Goal: Task Accomplishment & Management: Use online tool/utility

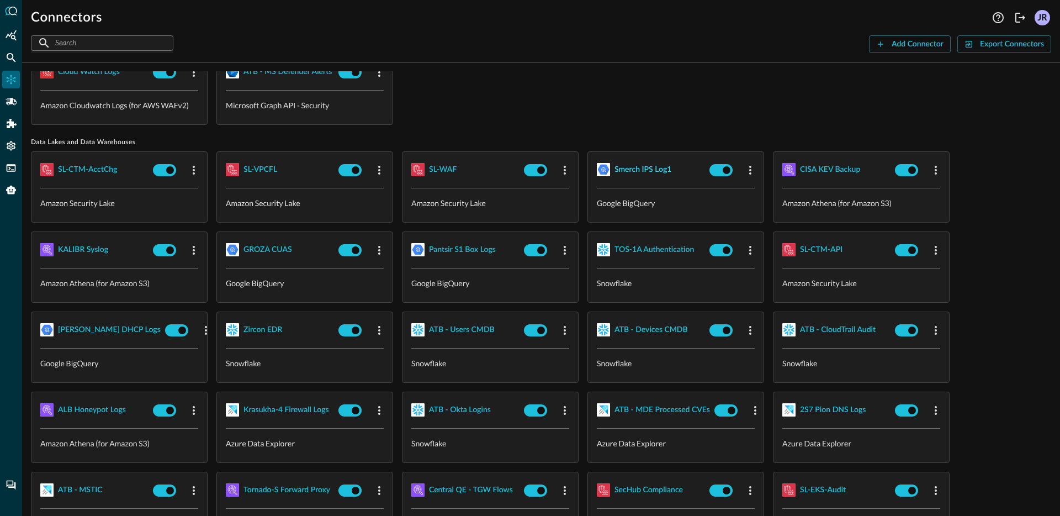
scroll to position [45, 0]
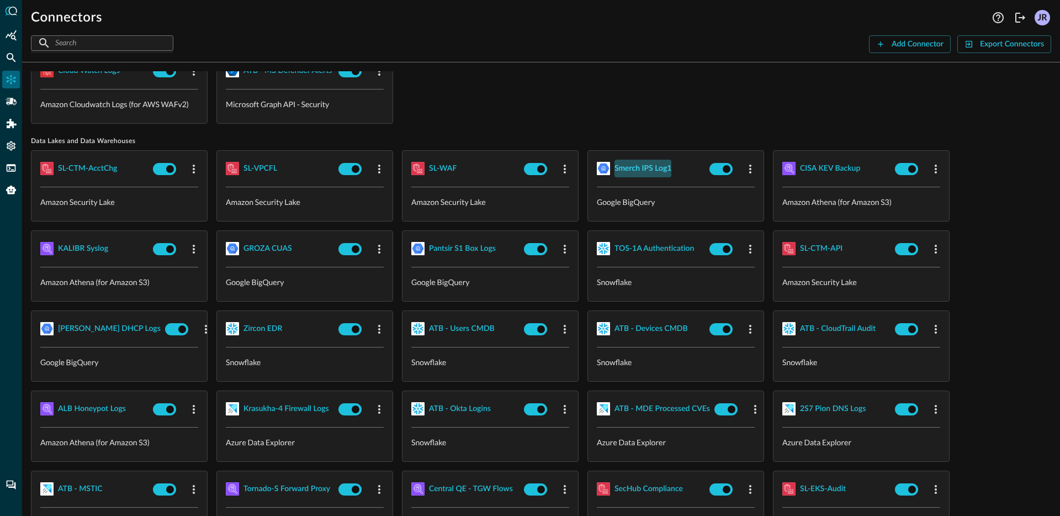
click at [649, 172] on div "Smerch IPS Log1" at bounding box center [643, 169] width 57 height 14
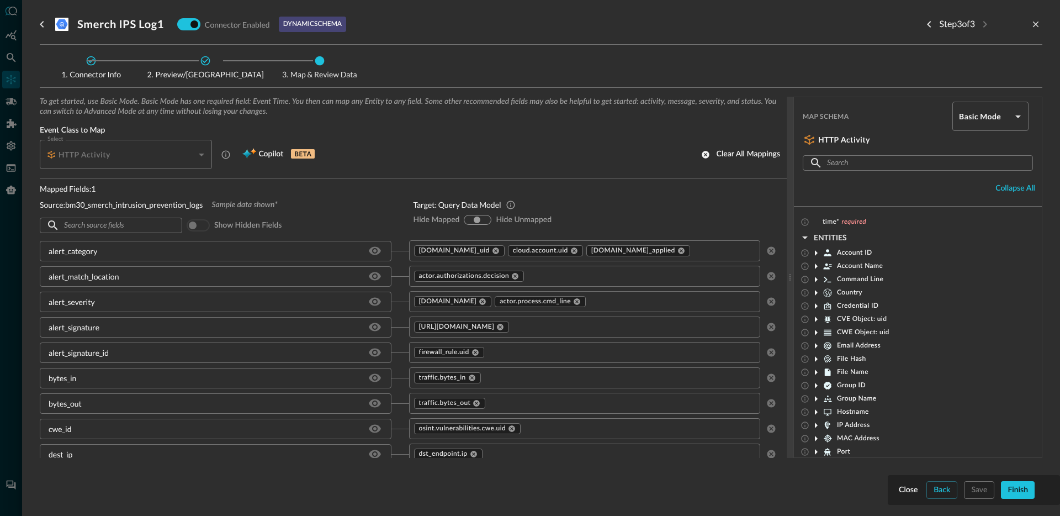
click at [949, 490] on div "To get started, use Basic Mode. Basic Mode has one required field: Event Time. …" at bounding box center [541, 295] width 1003 height 396
click at [943, 491] on div "To get started, use Basic Mode. Basic Mode has one required field: Event Time. …" at bounding box center [541, 295] width 1003 height 396
click at [942, 492] on div "To get started, use Basic Mode. Basic Mode has one required field: Event Time. …" at bounding box center [541, 295] width 1003 height 396
click at [935, 415] on div "Hostname" at bounding box center [918, 411] width 248 height 13
click at [948, 491] on div "To get started, use Basic Mode. Basic Mode has one required field: Event Time. …" at bounding box center [541, 295] width 1003 height 396
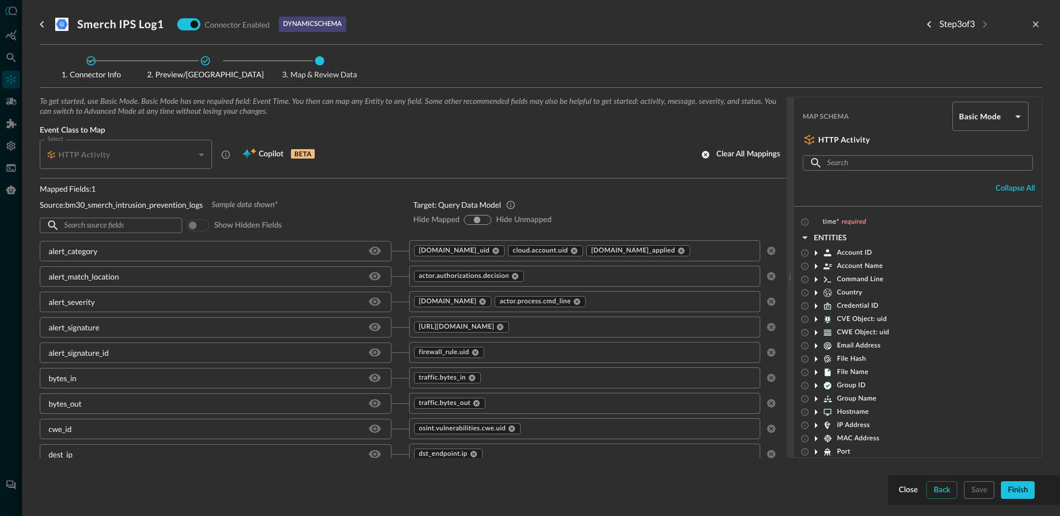
click at [1019, 493] on div "Connector Info Preview/Import Fields Map & Review Data To get started, use Basi…" at bounding box center [541, 278] width 1003 height 466
click at [1038, 25] on icon "close-drawer" at bounding box center [1036, 24] width 10 height 10
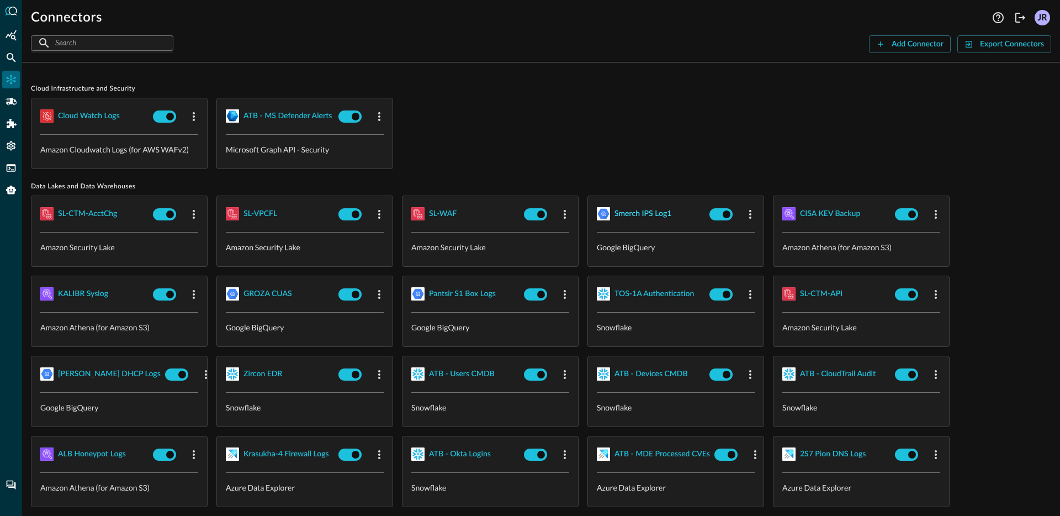
click at [627, 214] on div "Smerch IPS Log1" at bounding box center [643, 214] width 57 height 14
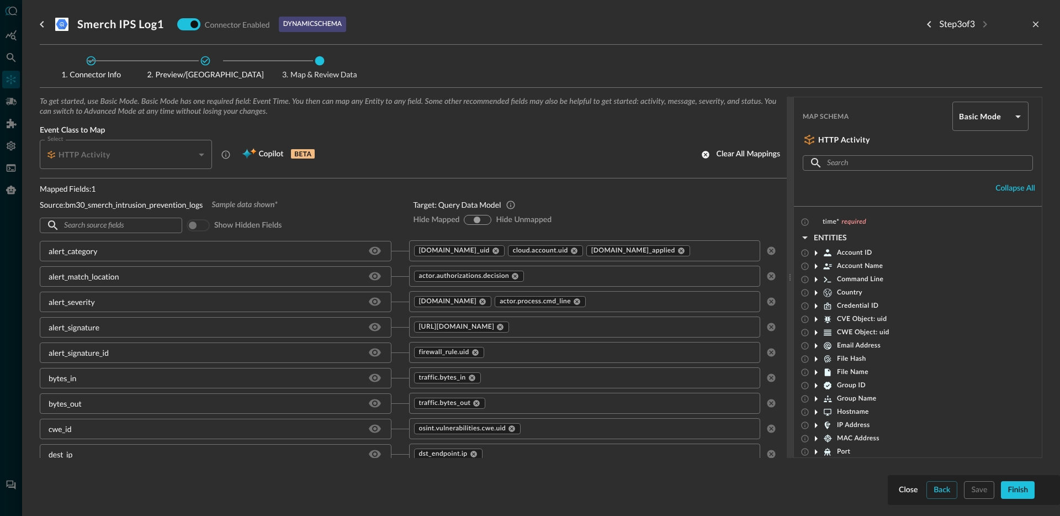
click at [940, 493] on div "To get started, use Basic Mode. Basic Mode has one required field: Event Time. …" at bounding box center [541, 295] width 1003 height 396
click at [208, 65] on icon at bounding box center [205, 60] width 11 height 11
drag, startPoint x: 202, startPoint y: 62, endPoint x: 174, endPoint y: 61, distance: 27.6
click at [202, 62] on icon at bounding box center [205, 60] width 11 height 11
click at [92, 62] on icon at bounding box center [91, 60] width 11 height 11
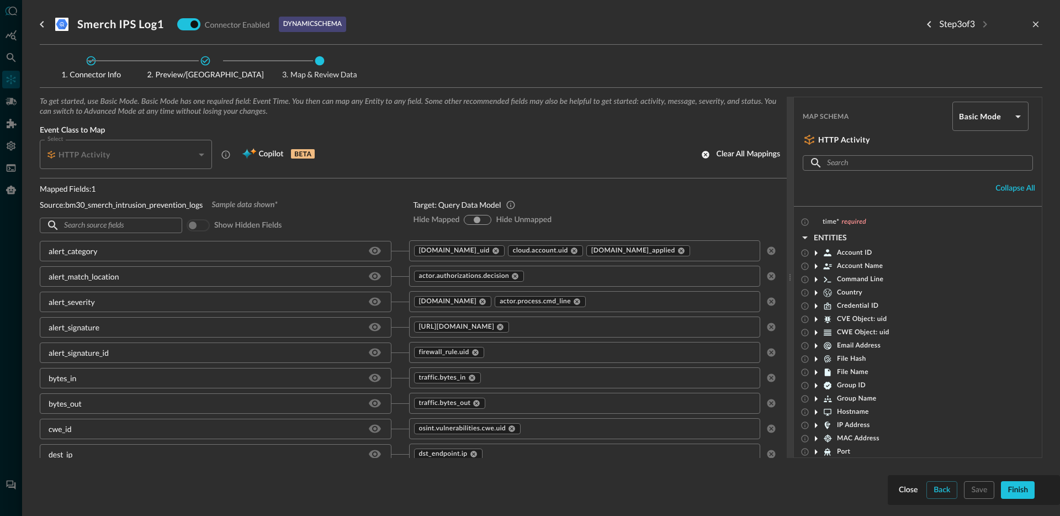
click at [92, 62] on icon at bounding box center [91, 60] width 11 height 11
click at [923, 22] on icon "Previous step" at bounding box center [929, 24] width 13 height 13
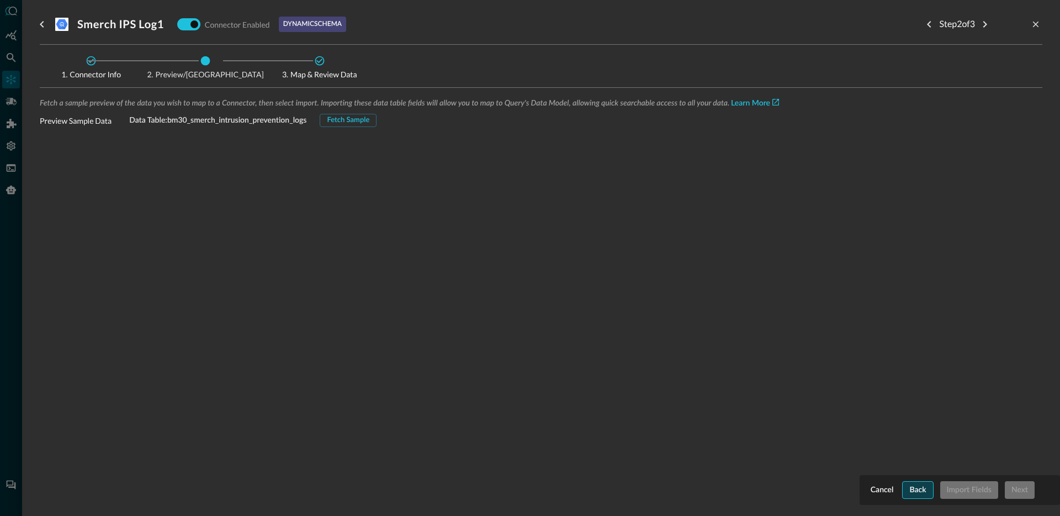
click at [907, 489] on button "Back" at bounding box center [917, 490] width 31 height 18
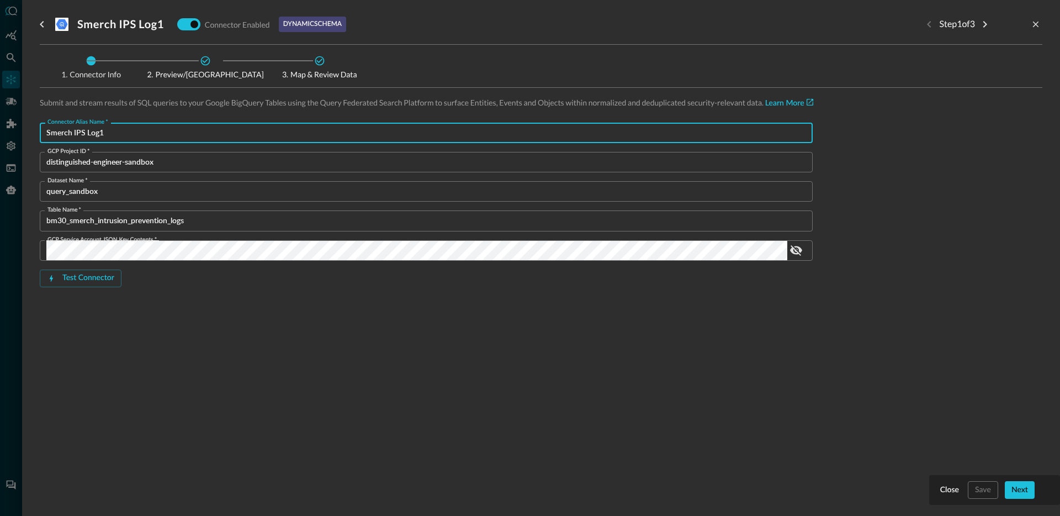
click at [151, 129] on input "Smerch IPS Log1" at bounding box center [429, 133] width 766 height 20
type input "BM30 Smerch IPS"
click at [982, 484] on div "Save" at bounding box center [983, 490] width 16 height 14
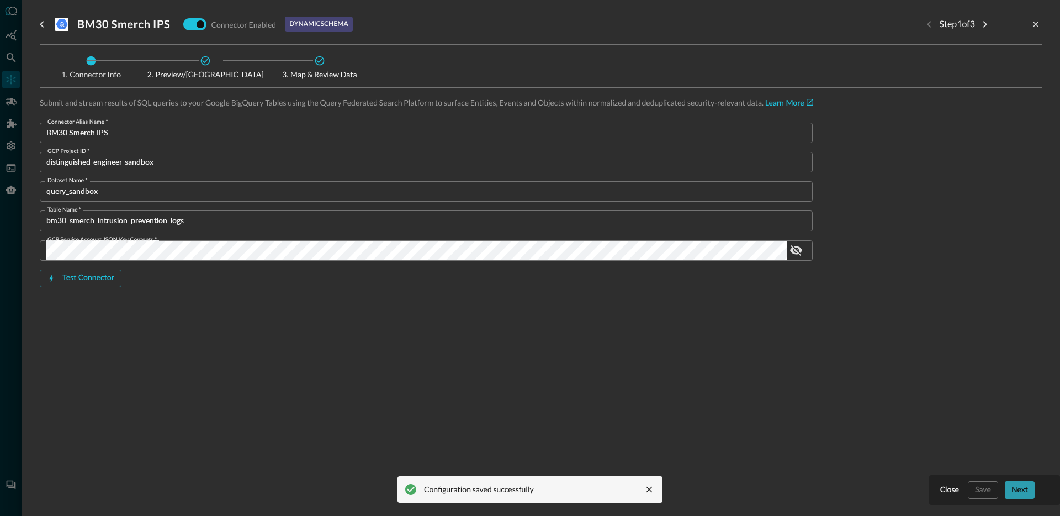
click at [1027, 492] on div "Next" at bounding box center [1020, 490] width 17 height 14
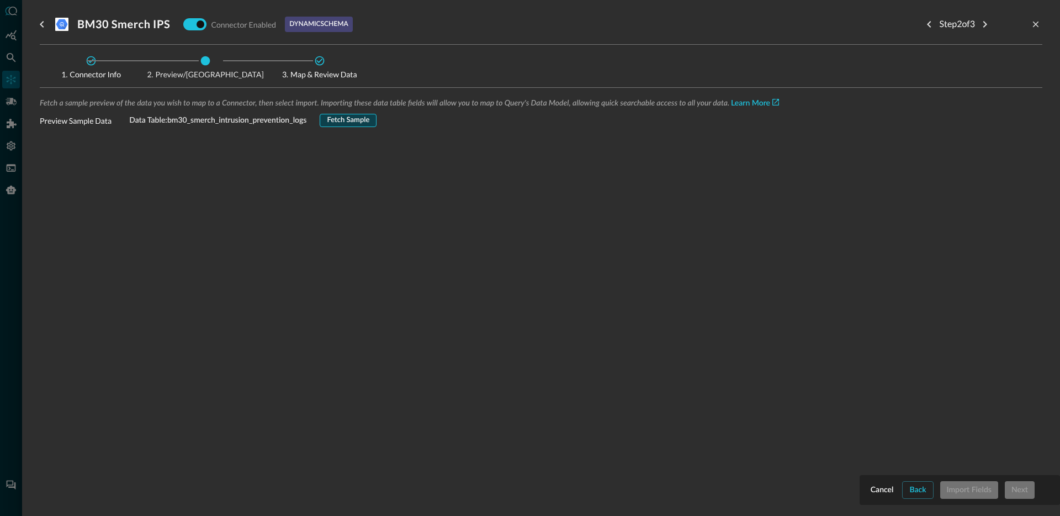
click at [369, 124] on div "Fetch Sample" at bounding box center [348, 120] width 43 height 13
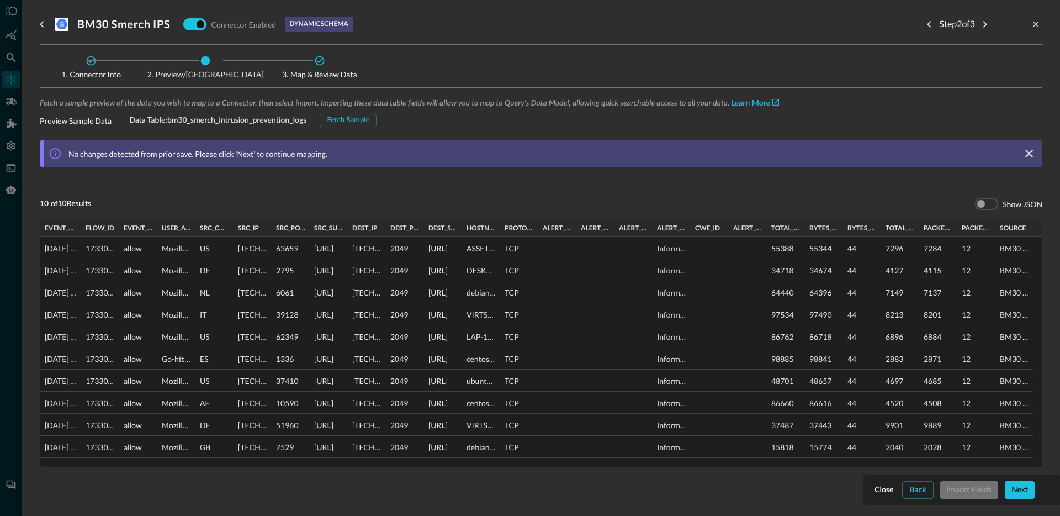
click at [1028, 493] on div "Fetch a sample preview of the data you wish to map to a Connector, then select …" at bounding box center [541, 306] width 1003 height 419
click at [1022, 493] on div "Fetch a sample preview of the data you wish to map to a Connector, then select …" at bounding box center [541, 306] width 1003 height 419
click at [1022, 491] on div "Fetch a sample preview of the data you wish to map to a Connector, then select …" at bounding box center [541, 306] width 1003 height 419
click at [989, 492] on div "Fetch a sample preview of the data you wish to map to a Connector, then select …" at bounding box center [541, 306] width 1003 height 419
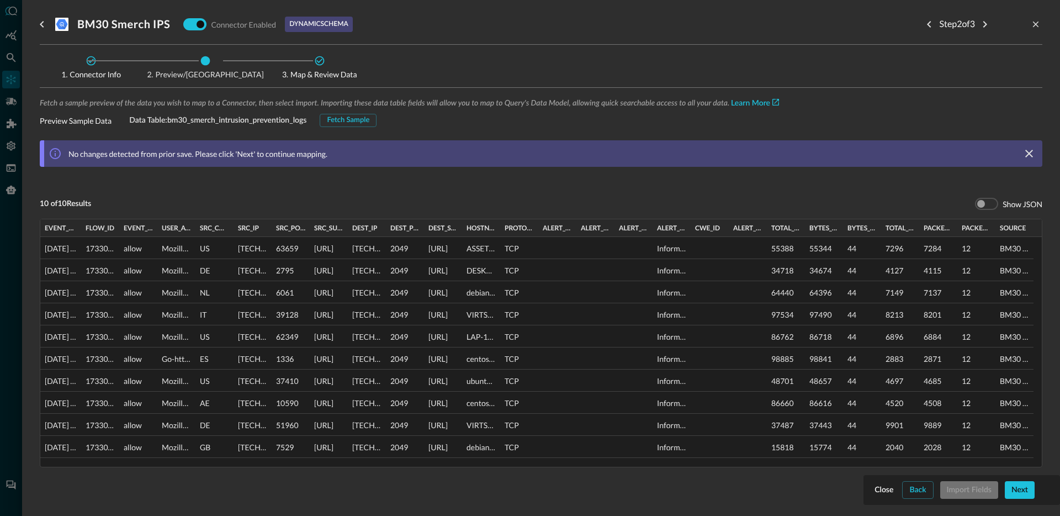
click at [1023, 494] on div "Fetch a sample preview of the data you wish to map to a Connector, then select …" at bounding box center [541, 306] width 1003 height 419
click at [978, 23] on icon "Next step" at bounding box center [984, 24] width 13 height 13
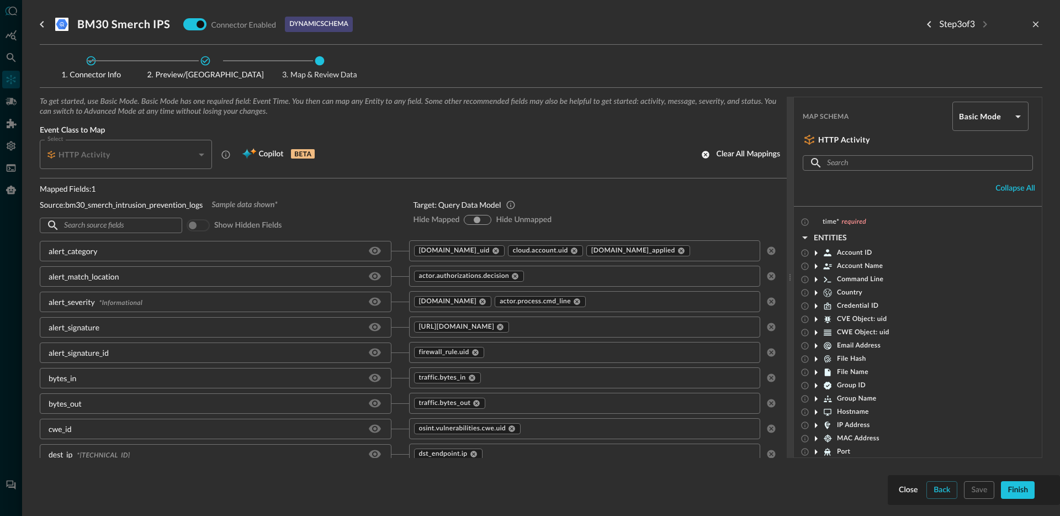
click at [819, 252] on icon at bounding box center [815, 252] width 13 height 13
click at [818, 253] on icon at bounding box center [815, 252] width 13 height 13
click at [966, 119] on body "Connectors Help Logout JR ​ ​ Add Connector Export Connectors Cloud Infrastruct…" at bounding box center [530, 258] width 1060 height 516
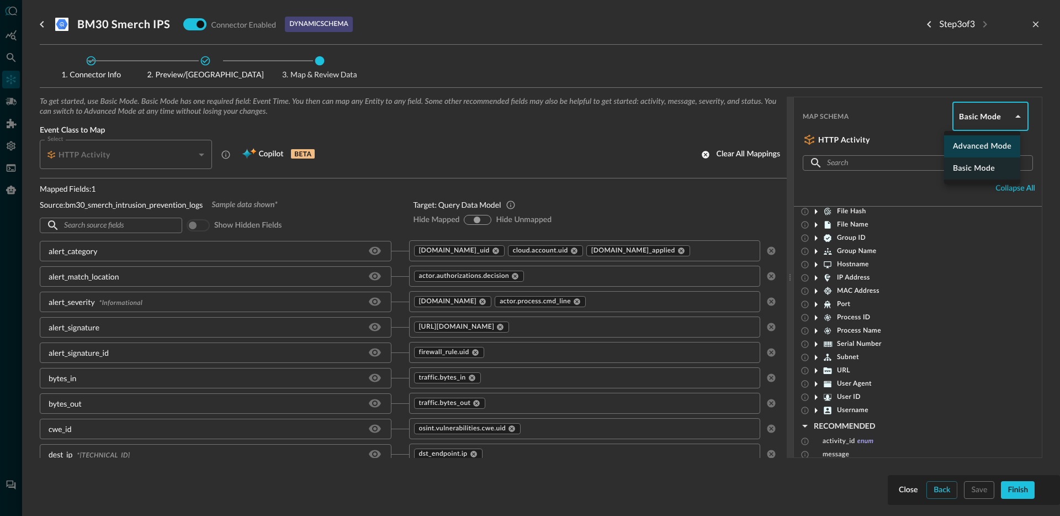
click at [968, 135] on li "Advanced Mode" at bounding box center [982, 146] width 76 height 22
type input "advanced"
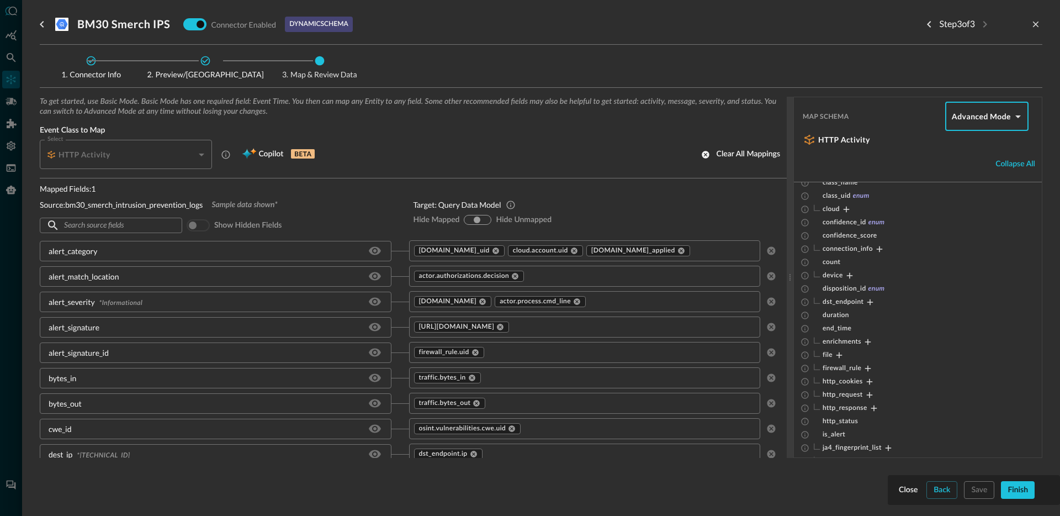
scroll to position [123, 0]
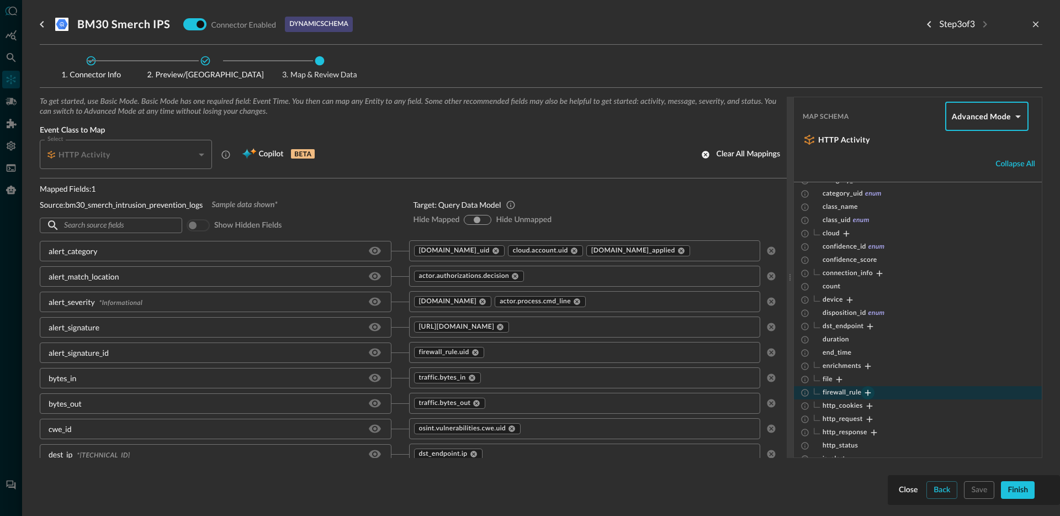
click at [869, 395] on icon "Expand" at bounding box center [868, 393] width 10 height 10
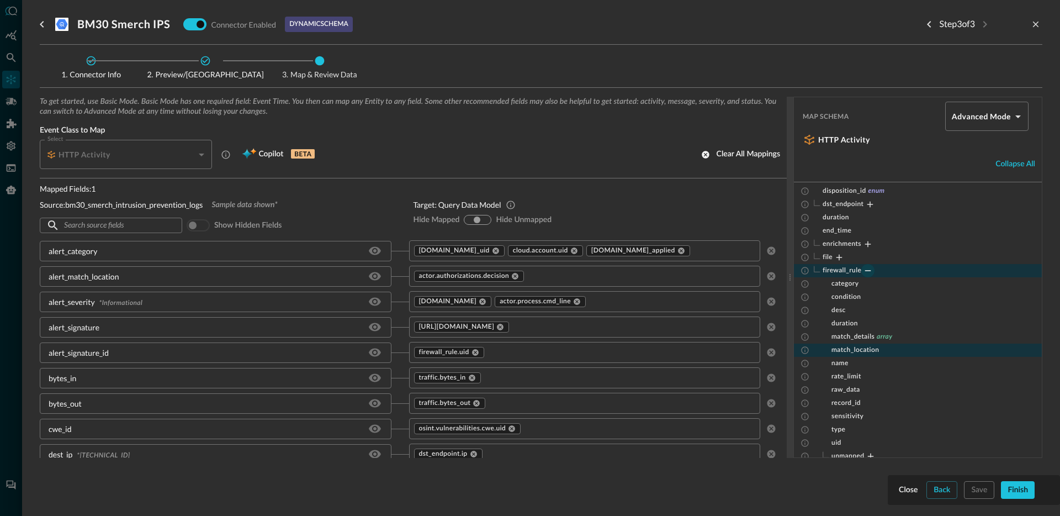
scroll to position [305, 0]
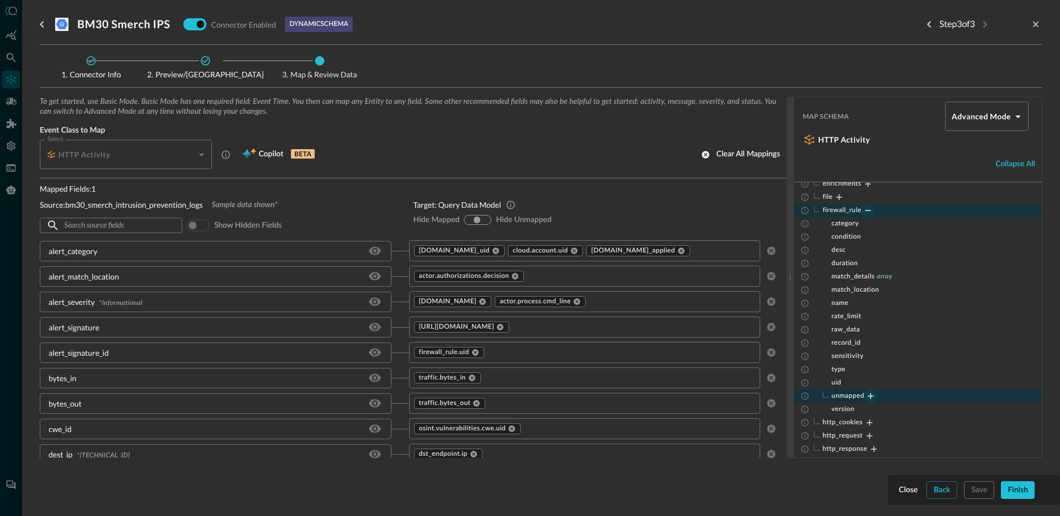
click at [871, 395] on icon "Expand" at bounding box center [871, 396] width 6 height 6
click at [871, 395] on icon "Collapse" at bounding box center [871, 396] width 10 height 10
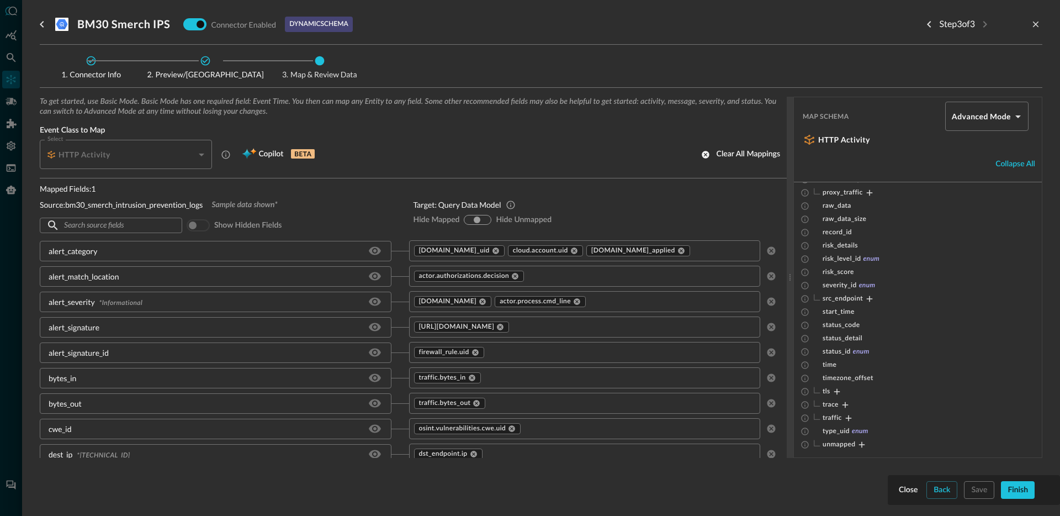
scroll to position [803, 0]
click at [838, 388] on icon "Expand" at bounding box center [837, 389] width 6 height 6
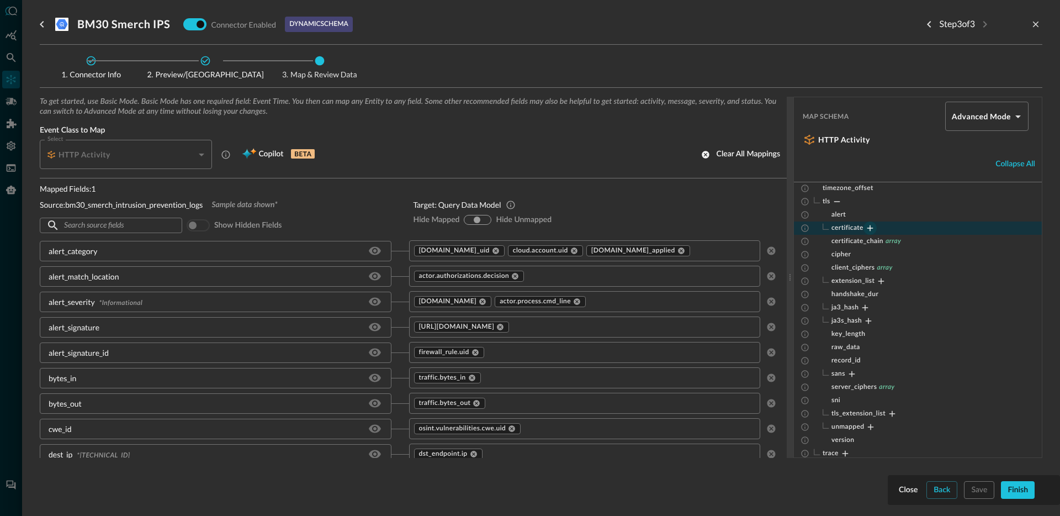
click at [868, 228] on icon "Expand" at bounding box center [870, 228] width 6 height 6
click at [881, 268] on icon "Expand" at bounding box center [884, 268] width 10 height 10
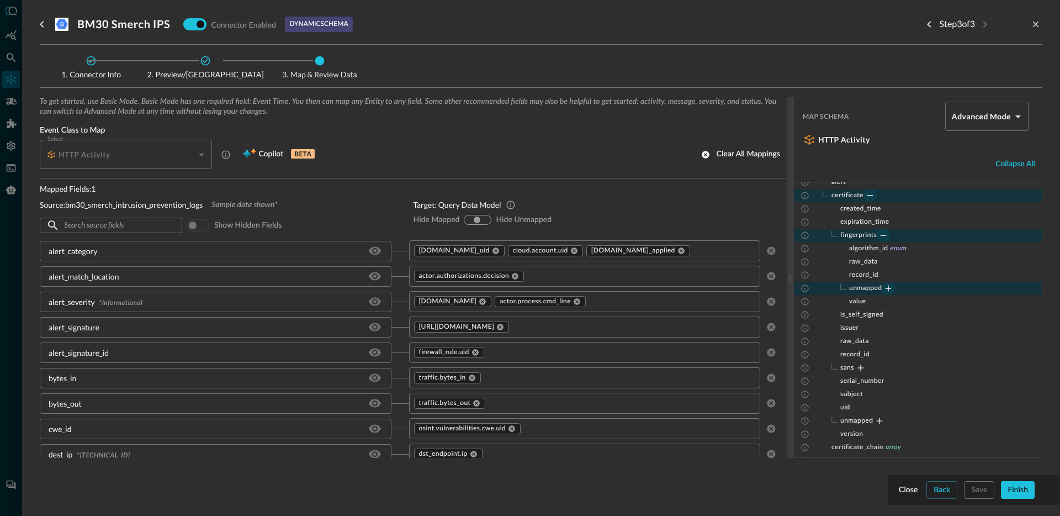
scroll to position [1178, 0]
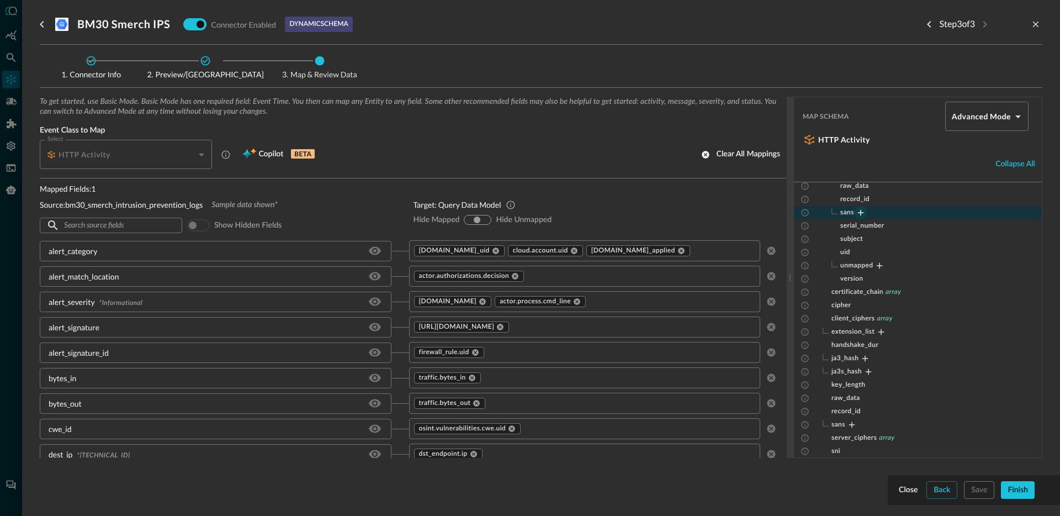
click at [863, 213] on icon "Expand" at bounding box center [861, 213] width 6 height 6
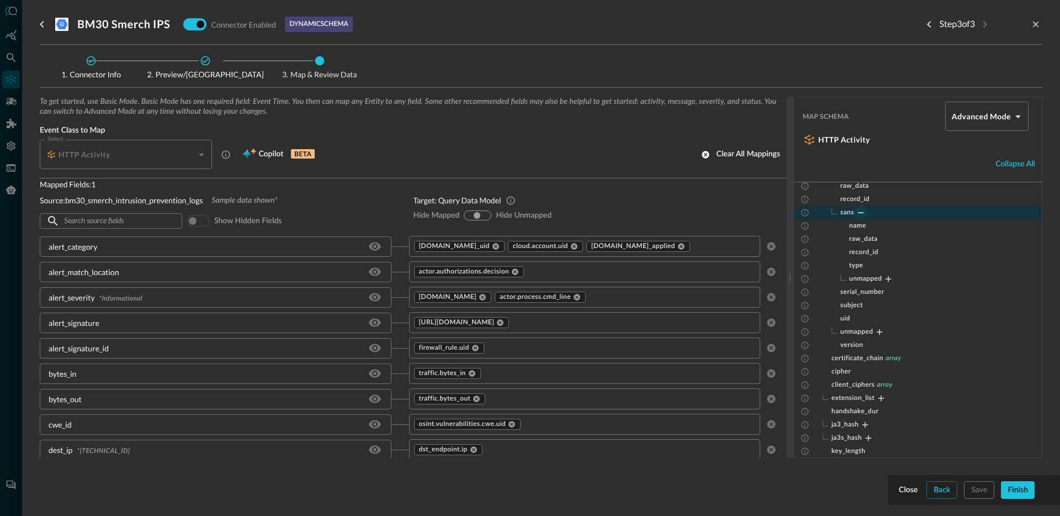
scroll to position [0, 0]
click at [681, 251] on icon at bounding box center [682, 251] width 8 height 8
click at [571, 251] on icon at bounding box center [574, 250] width 7 height 7
click at [492, 250] on icon at bounding box center [496, 251] width 8 height 8
click at [483, 248] on input "text" at bounding box center [575, 251] width 327 height 14
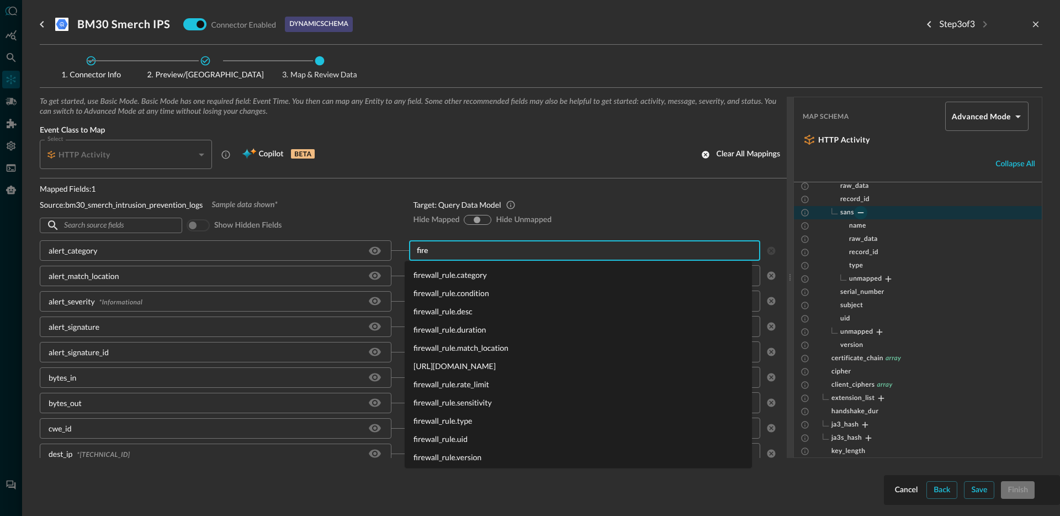
type input "fire"
click at [701, 141] on div "Select HTTP Activity CLASS_HTTP_ACTIVITY Select Copilot BETA Clear all mappings" at bounding box center [413, 154] width 747 height 29
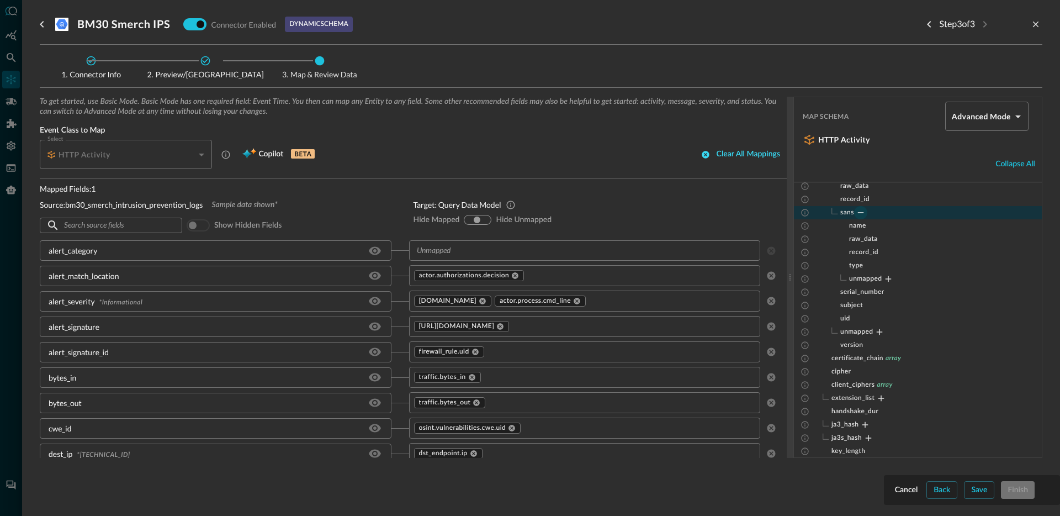
click at [707, 154] on button "Clear all mappings" at bounding box center [741, 155] width 92 height 18
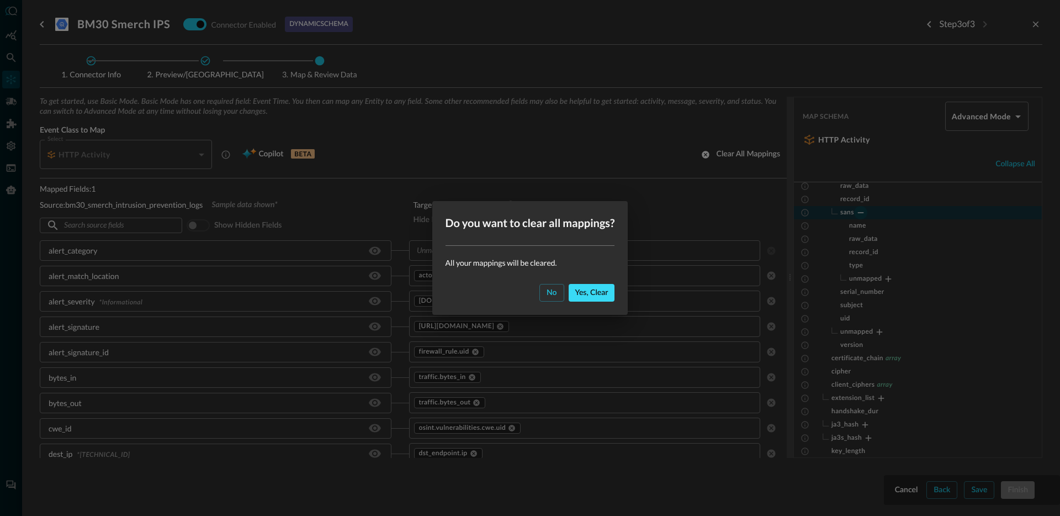
click at [593, 295] on div "Yes, clear" at bounding box center [591, 293] width 33 height 14
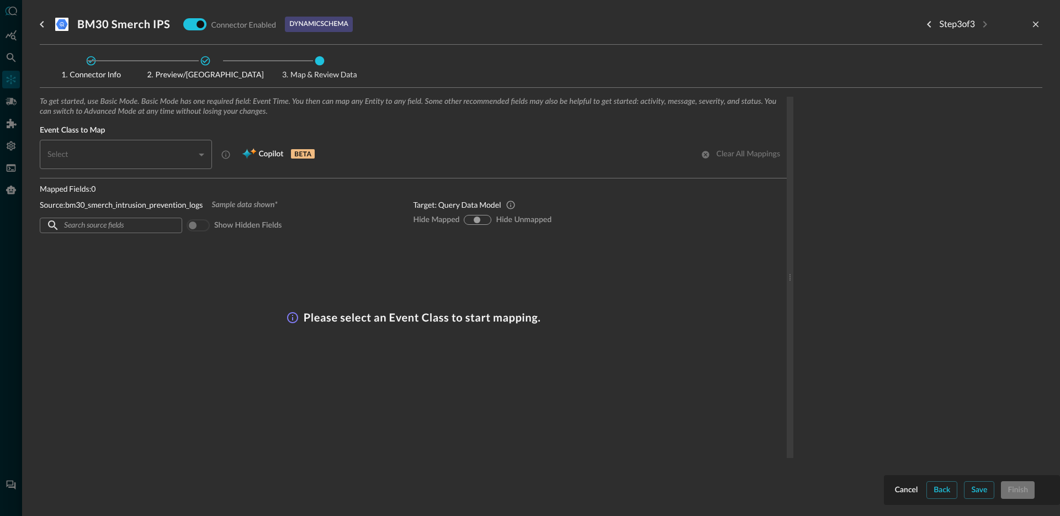
click at [153, 161] on div "​" at bounding box center [129, 154] width 166 height 29
click at [154, 153] on div "​" at bounding box center [129, 154] width 166 height 29
click at [437, 250] on div "To get started, use Basic Mode. Basic Mode has one required field: Event Time. …" at bounding box center [413, 210] width 747 height 227
click at [204, 157] on div "​" at bounding box center [129, 154] width 166 height 29
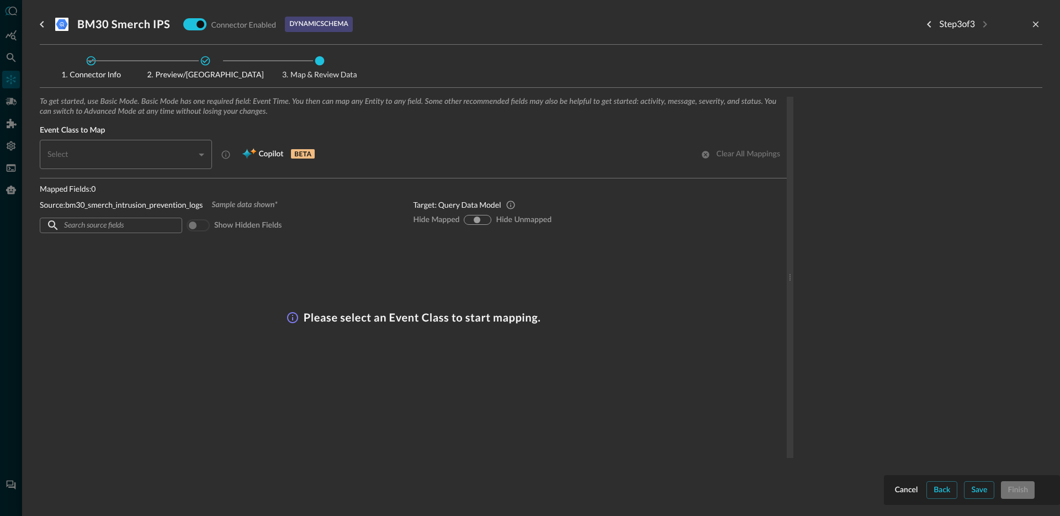
click at [204, 157] on div "​" at bounding box center [129, 154] width 166 height 29
click at [156, 164] on div "​" at bounding box center [129, 154] width 166 height 29
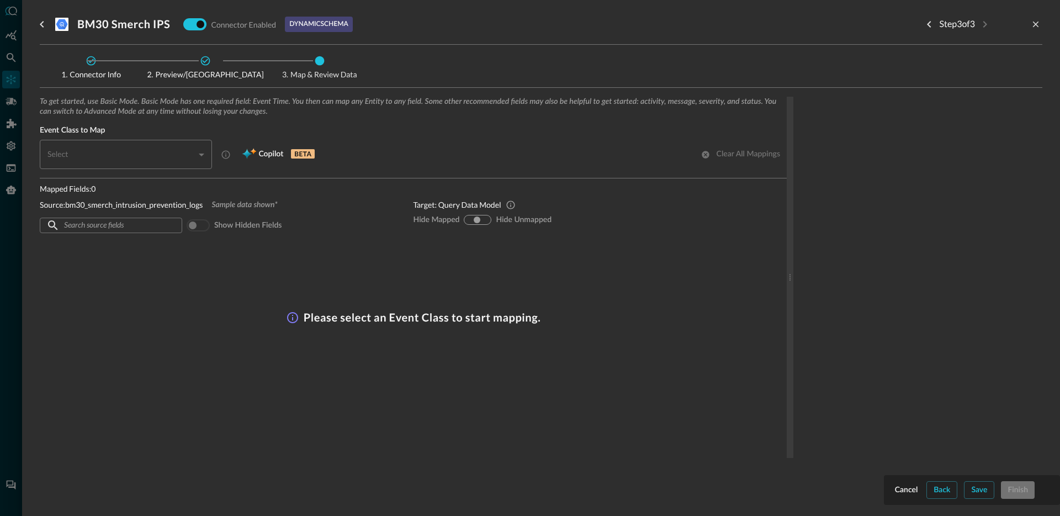
click at [167, 245] on div "To get started, use Basic Mode. Basic Mode has one required field: Event Time. …" at bounding box center [413, 210] width 747 height 227
click at [948, 490] on div "To get started, use Basic Mode. Basic Mode has one required field: Event Time. …" at bounding box center [541, 295] width 1003 height 396
click at [928, 24] on icon "Previous step" at bounding box center [929, 24] width 13 height 13
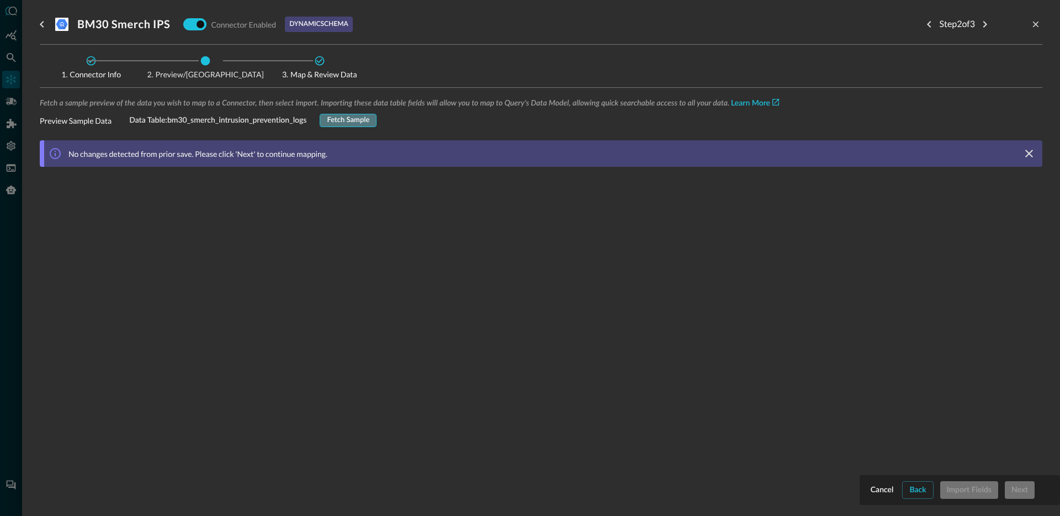
click at [343, 123] on div "Fetch Sample" at bounding box center [348, 120] width 43 height 13
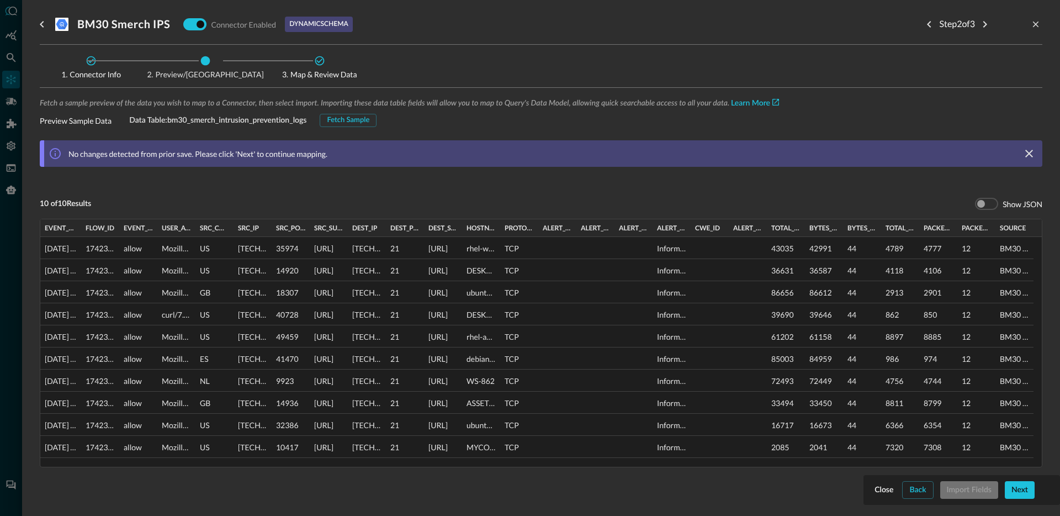
click at [972, 493] on div "Fetch a sample preview of the data you wish to map to a Connector, then select …" at bounding box center [541, 306] width 1003 height 419
click at [971, 493] on div "Fetch a sample preview of the data you wish to map to a Connector, then select …" at bounding box center [541, 306] width 1003 height 419
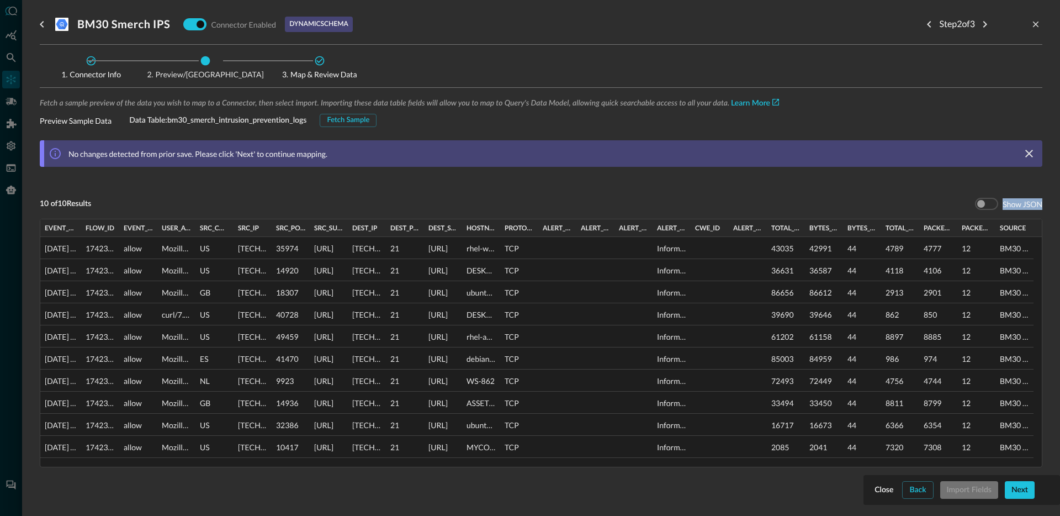
click at [971, 493] on div "Fetch a sample preview of the data you wish to map to a Connector, then select …" at bounding box center [541, 306] width 1003 height 419
click at [979, 26] on icon "Next step" at bounding box center [984, 24] width 13 height 13
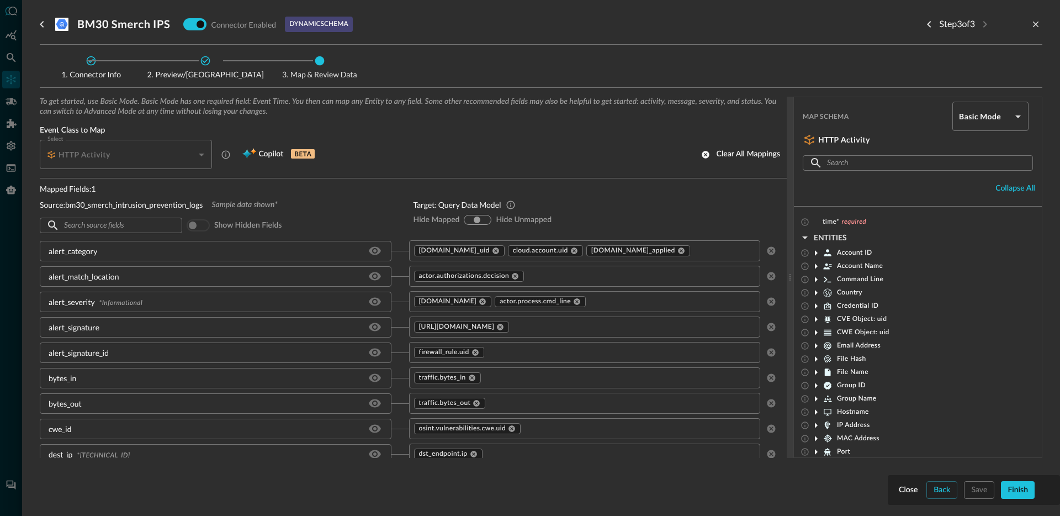
click at [133, 160] on div "HTTP Activity" at bounding box center [129, 154] width 166 height 29
click at [332, 189] on p "Mapped Fields: 1" at bounding box center [218, 189] width 356 height 12
click at [743, 154] on div "Clear all mappings" at bounding box center [748, 154] width 63 height 14
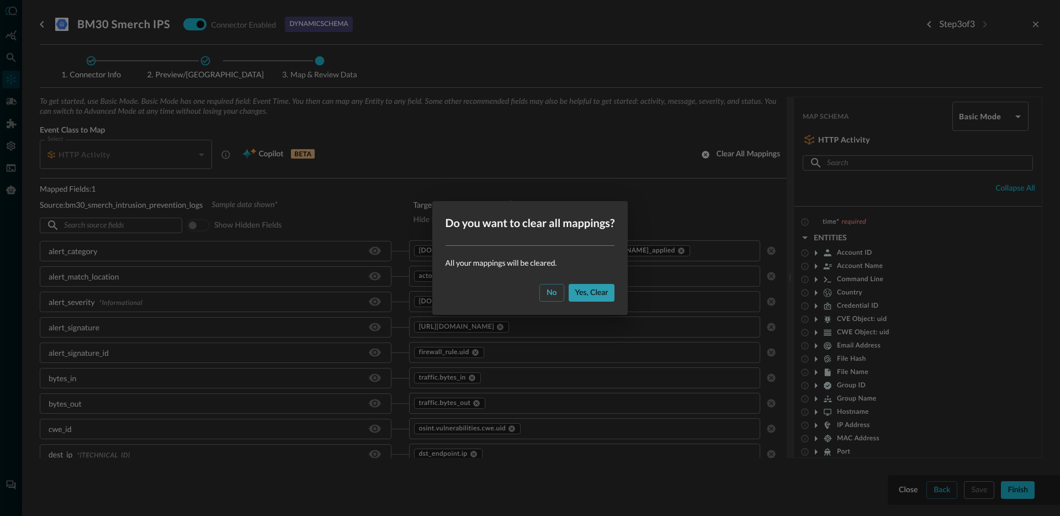
click at [588, 295] on div "Yes, clear" at bounding box center [591, 293] width 33 height 14
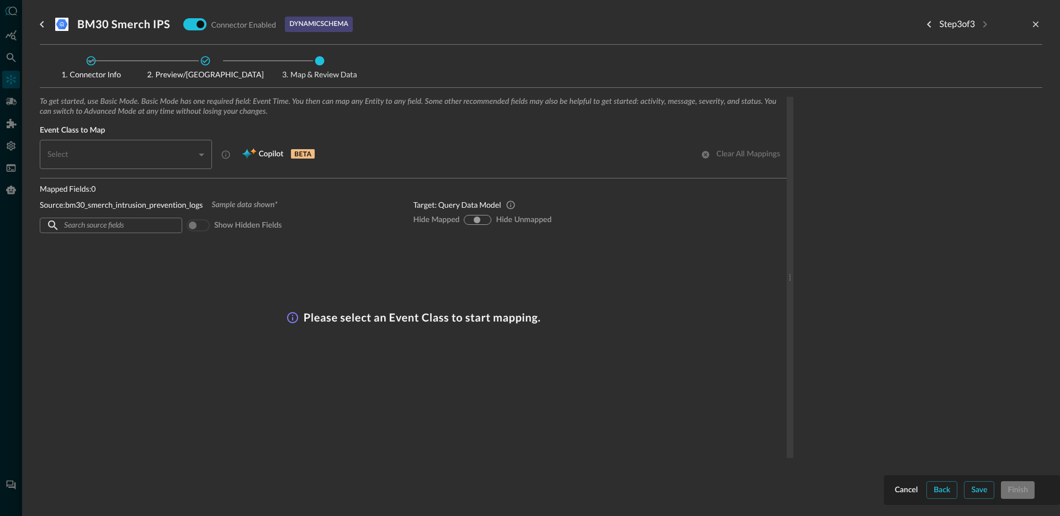
click at [150, 156] on div "​" at bounding box center [129, 154] width 166 height 29
click at [384, 237] on div "To get started, use Basic Mode. Basic Mode has one required field: Event Time. …" at bounding box center [413, 210] width 747 height 227
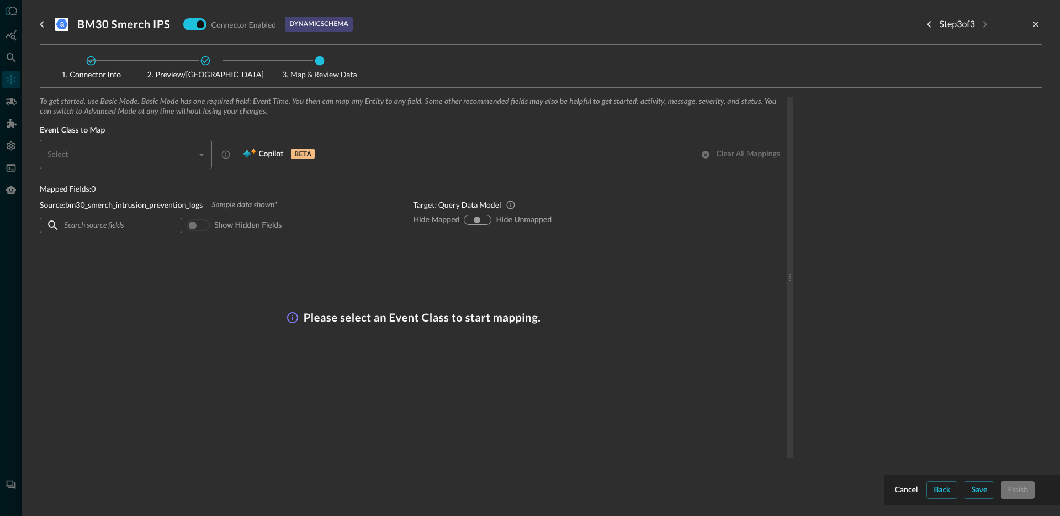
click at [983, 495] on div "Connector Info Preview/Import Fields Map & Review Data To get started, use Basi…" at bounding box center [541, 278] width 1003 height 466
click at [980, 489] on div "To get started, use Basic Mode. Basic Mode has one required field: Event Time. …" at bounding box center [541, 295] width 1003 height 396
click at [190, 157] on div "​" at bounding box center [129, 154] width 166 height 29
click at [193, 157] on div "​" at bounding box center [129, 154] width 166 height 29
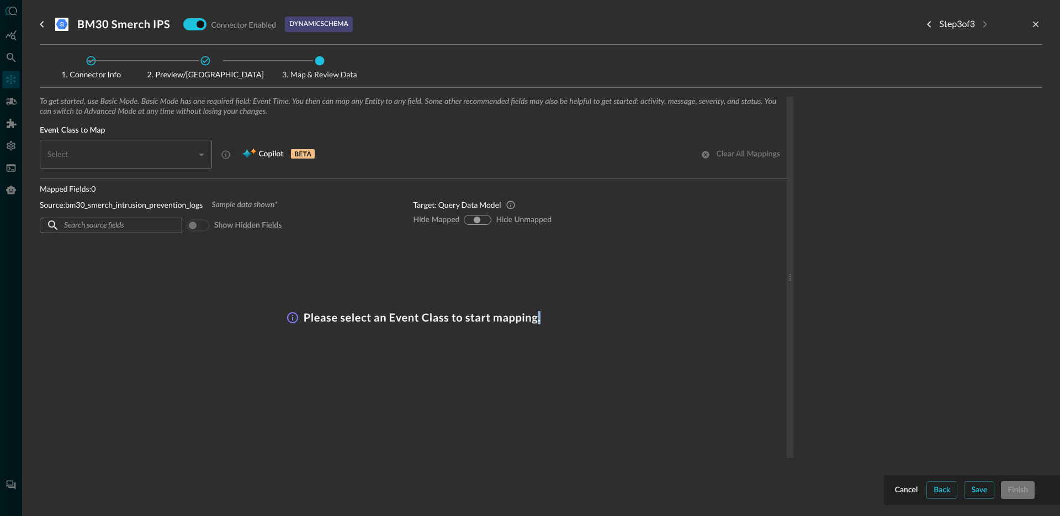
click at [193, 157] on div "​" at bounding box center [129, 154] width 166 height 29
click at [738, 156] on div "Select ​ Select Copilot BETA Clear all mappings" at bounding box center [413, 154] width 747 height 29
click at [151, 156] on div "​" at bounding box center [129, 154] width 166 height 29
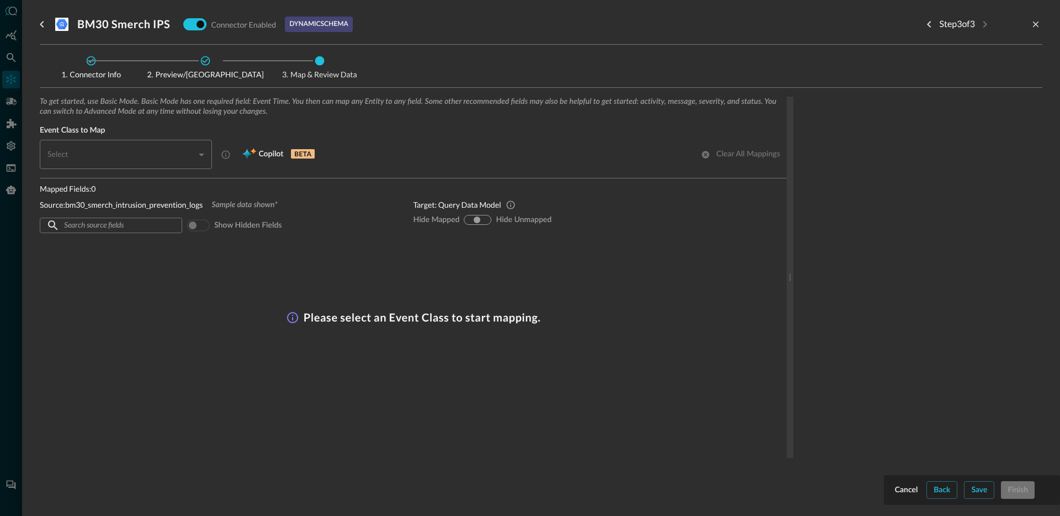
click at [151, 156] on div "​" at bounding box center [129, 154] width 166 height 29
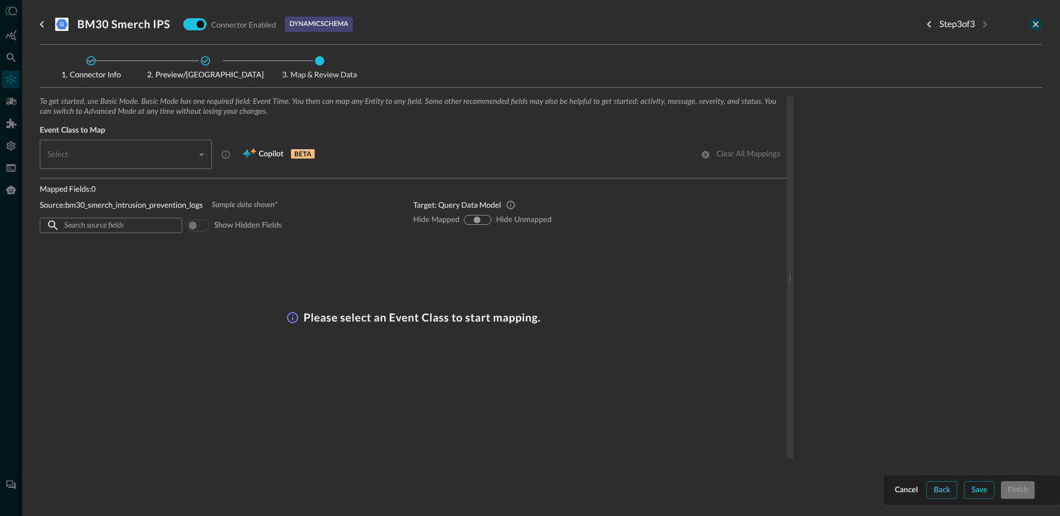
click at [1036, 24] on icon "close-drawer" at bounding box center [1036, 25] width 6 height 6
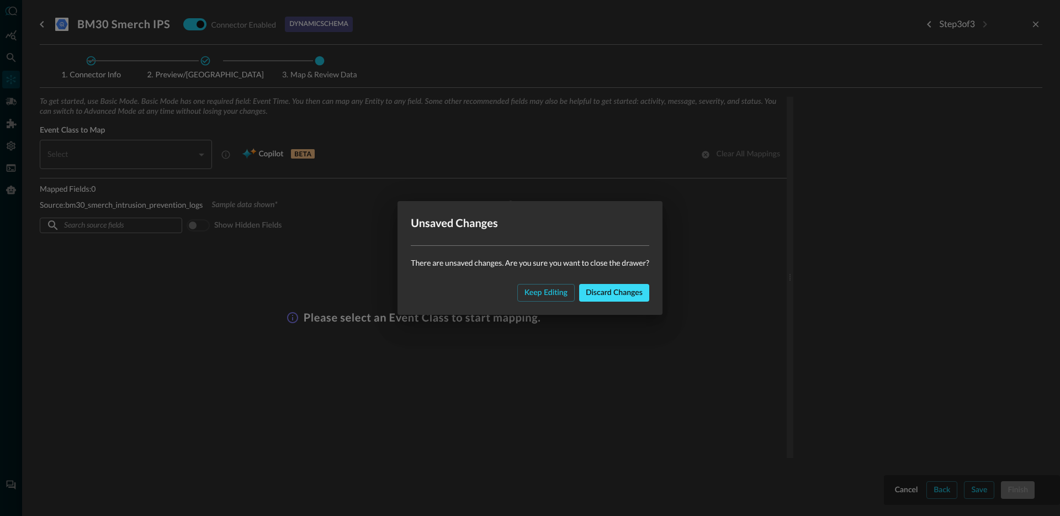
click at [598, 289] on div "Discard changes" at bounding box center [614, 293] width 57 height 14
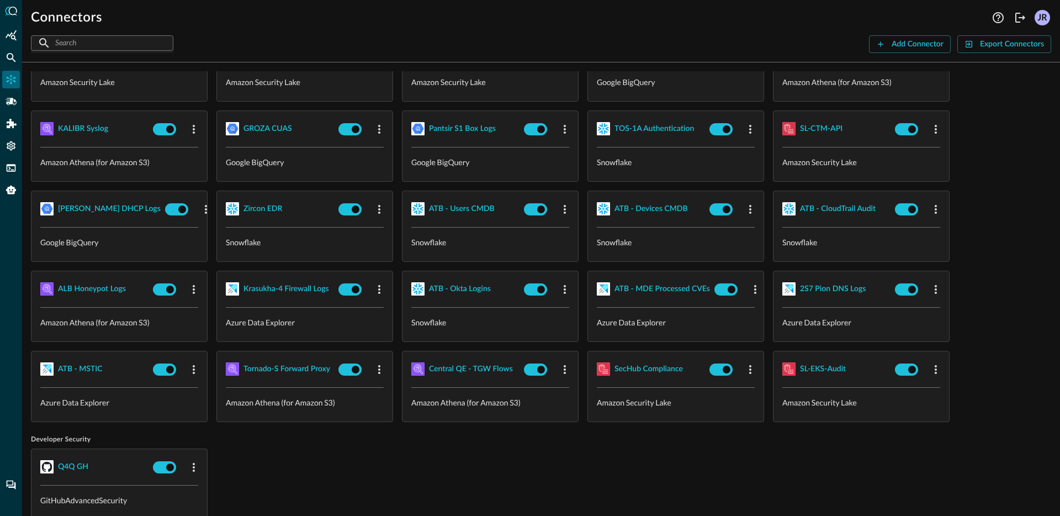
scroll to position [170, 0]
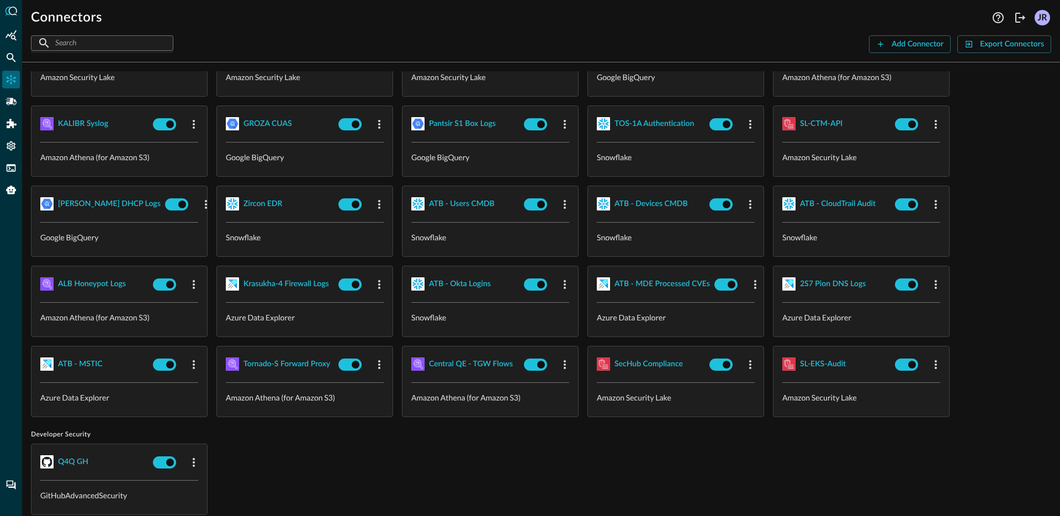
click at [110, 364] on span "ATB - MSTIC" at bounding box center [94, 364] width 108 height 18
click at [98, 365] on div "ATB - MSTIC" at bounding box center [80, 364] width 45 height 14
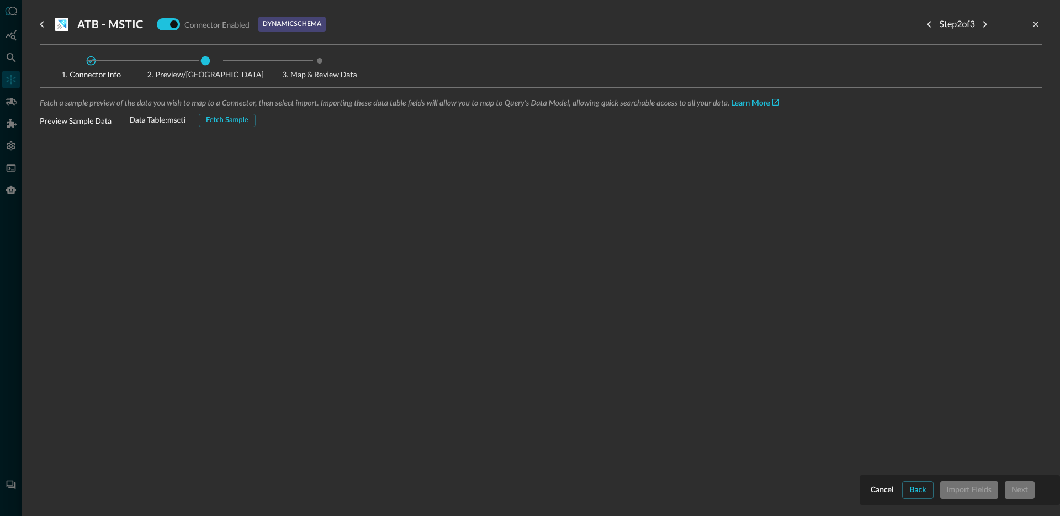
click at [232, 127] on div "Fetch a sample preview of the data you wish to map to a Connector, then select …" at bounding box center [541, 256] width 1003 height 319
click at [234, 121] on div "Fetch Sample" at bounding box center [227, 120] width 43 height 13
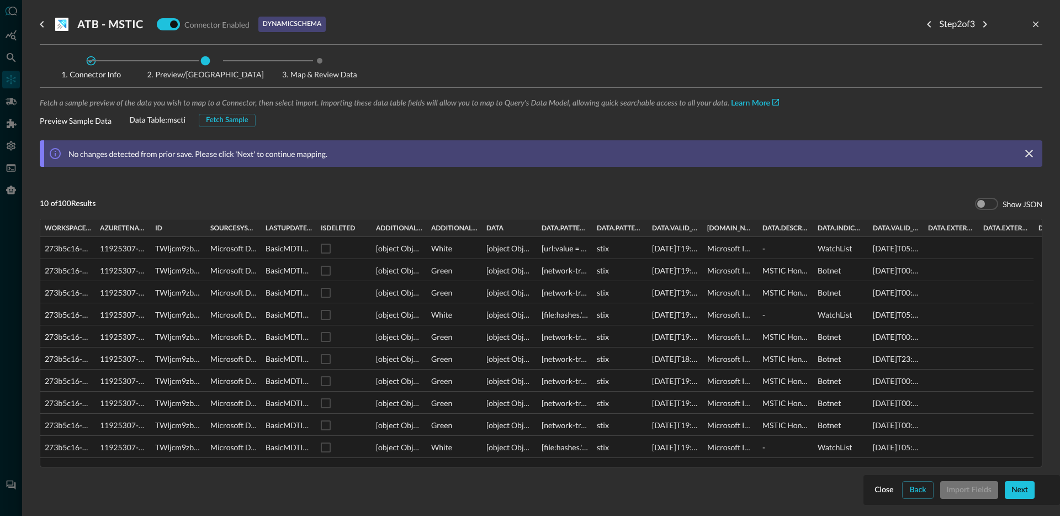
click at [1027, 490] on div "Fetch a sample preview of the data you wish to map to a Connector, then select …" at bounding box center [541, 306] width 1003 height 419
click at [1020, 490] on div "Fetch a sample preview of the data you wish to map to a Connector, then select …" at bounding box center [541, 306] width 1003 height 419
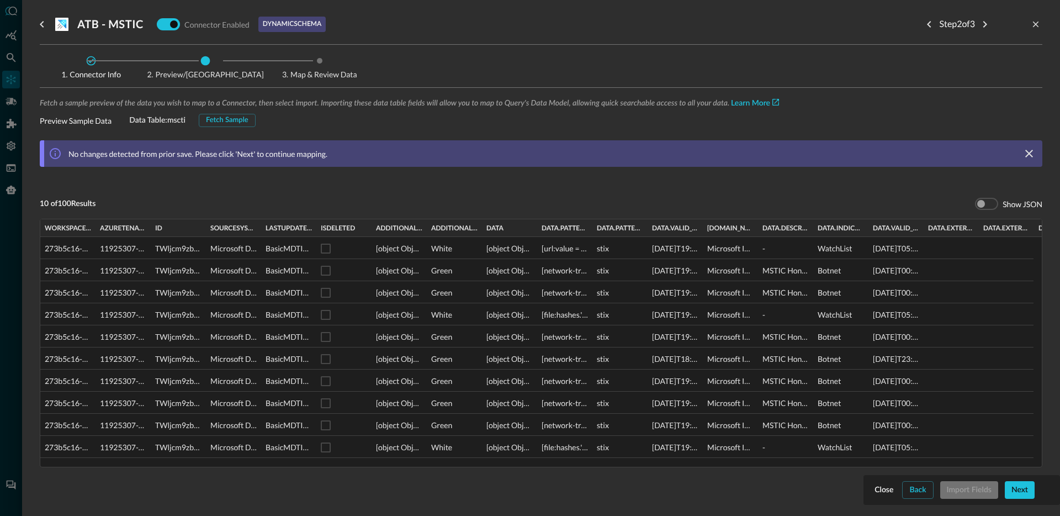
click at [1022, 494] on div "Fetch a sample preview of the data you wish to map to a Connector, then select …" at bounding box center [541, 306] width 1003 height 419
click at [978, 28] on icon "Next step" at bounding box center [984, 24] width 13 height 13
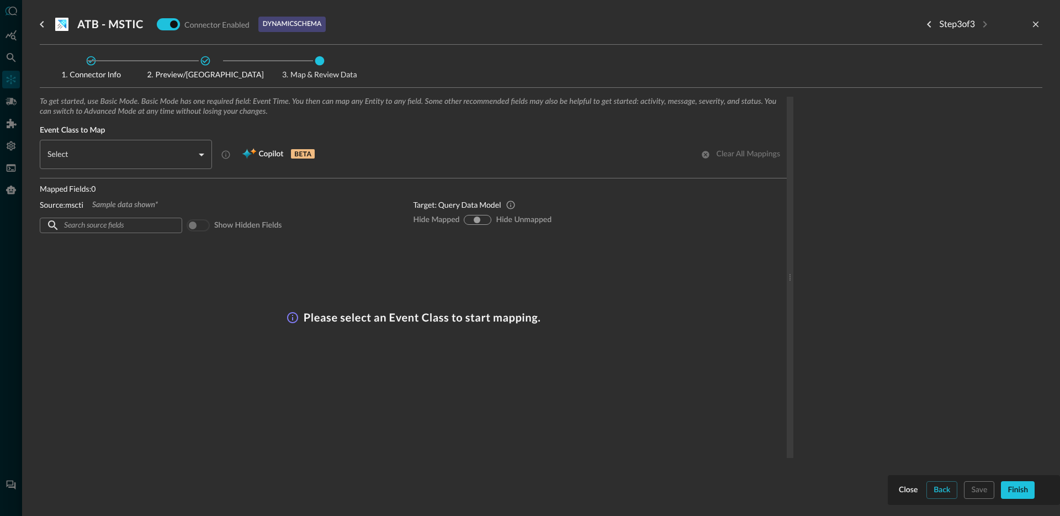
click at [96, 151] on body "Connectors Help Logout JR ​ ​ Add Connector Export Connectors Cloud Infrastruct…" at bounding box center [530, 258] width 1060 height 516
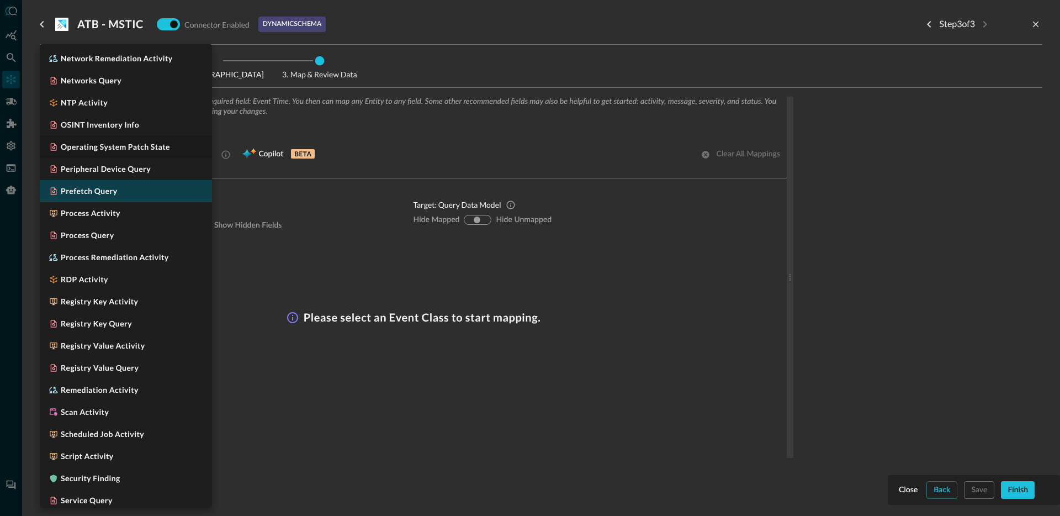
scroll to position [994, 0]
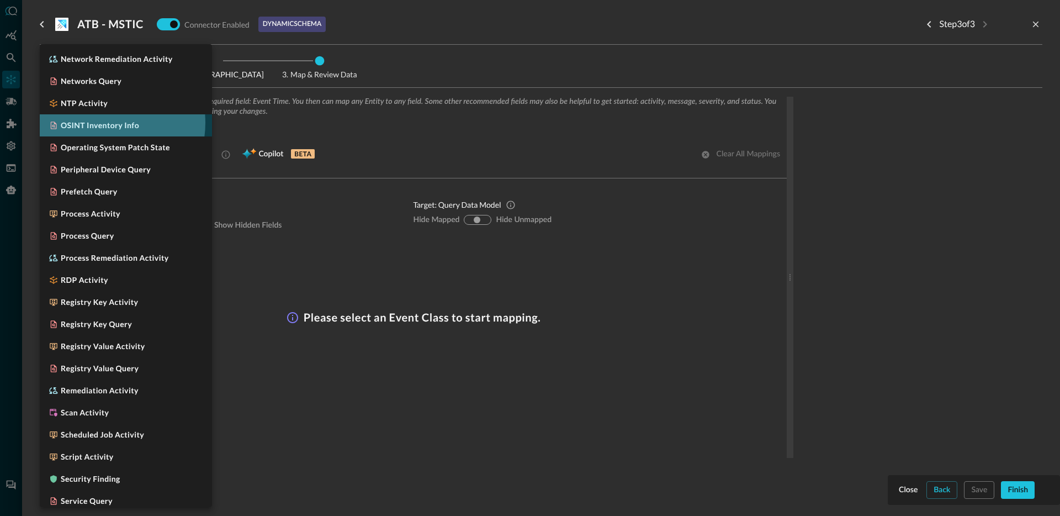
click at [101, 123] on h5 "OSINT Inventory Info" at bounding box center [100, 125] width 78 height 11
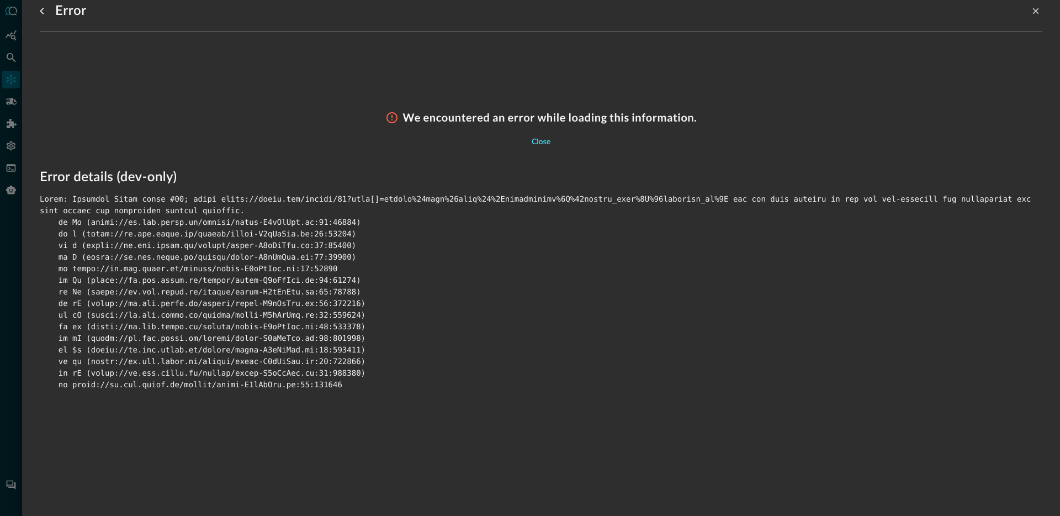
click at [539, 147] on div "Close" at bounding box center [541, 142] width 19 height 14
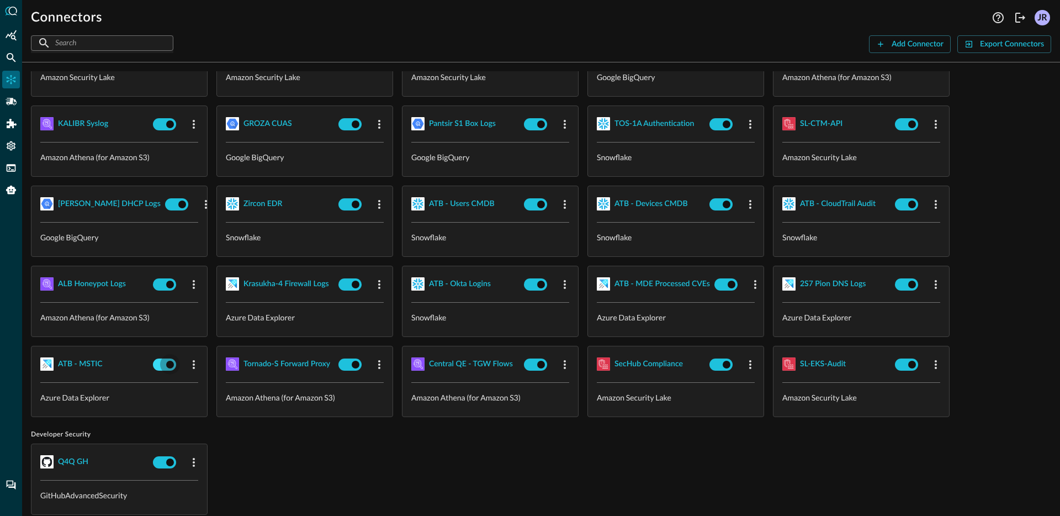
click at [163, 365] on input "checkbox" at bounding box center [169, 364] width 61 height 20
click at [414, 454] on div "Q4Q GH GitHubAdvancedSecurity" at bounding box center [541, 478] width 1020 height 71
checkbox input "false"
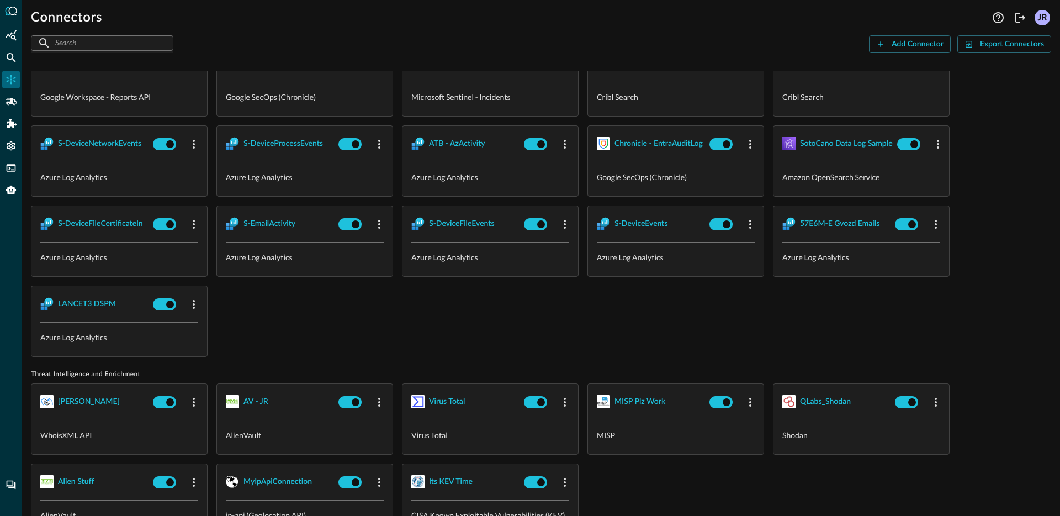
scroll to position [959, 0]
click at [93, 146] on div "S-DeviceNetworkEvents" at bounding box center [99, 144] width 83 height 14
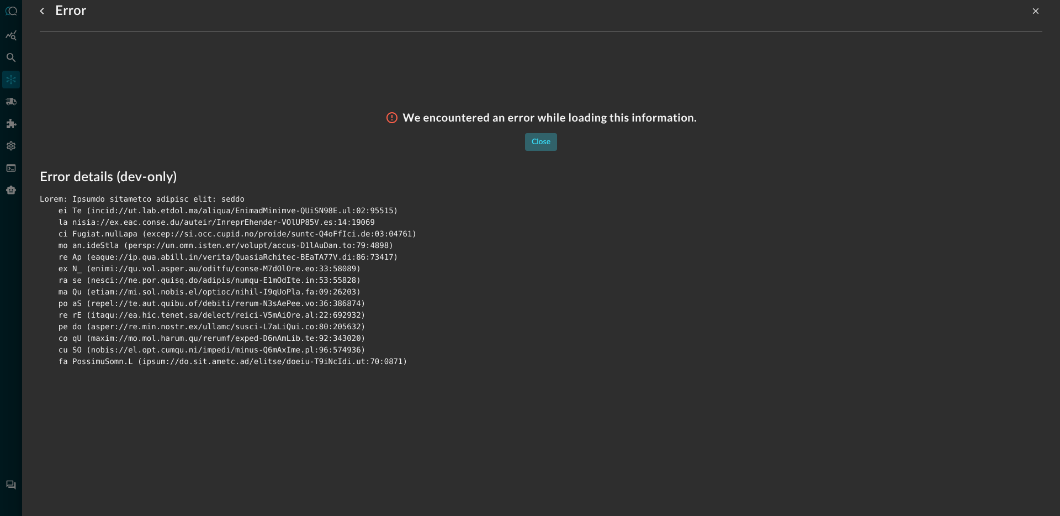
click at [534, 141] on div "Close" at bounding box center [541, 142] width 19 height 14
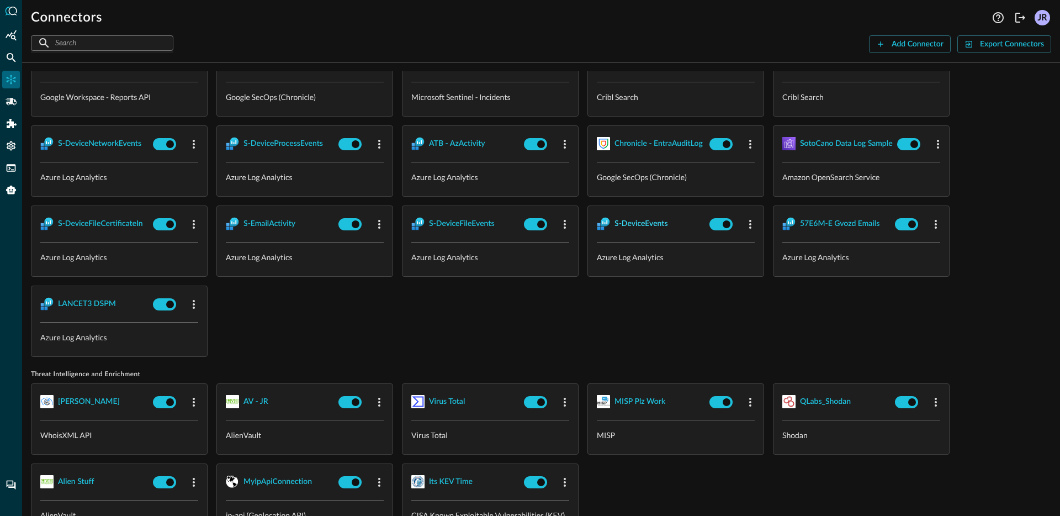
click at [638, 217] on div "S-DeviceEvents" at bounding box center [642, 224] width 54 height 14
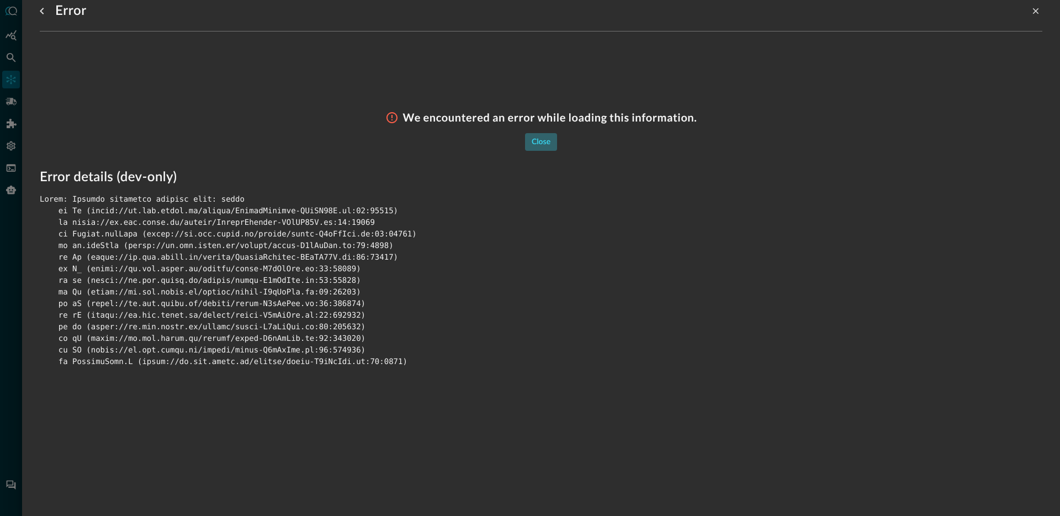
click at [539, 145] on div "Close" at bounding box center [541, 142] width 19 height 14
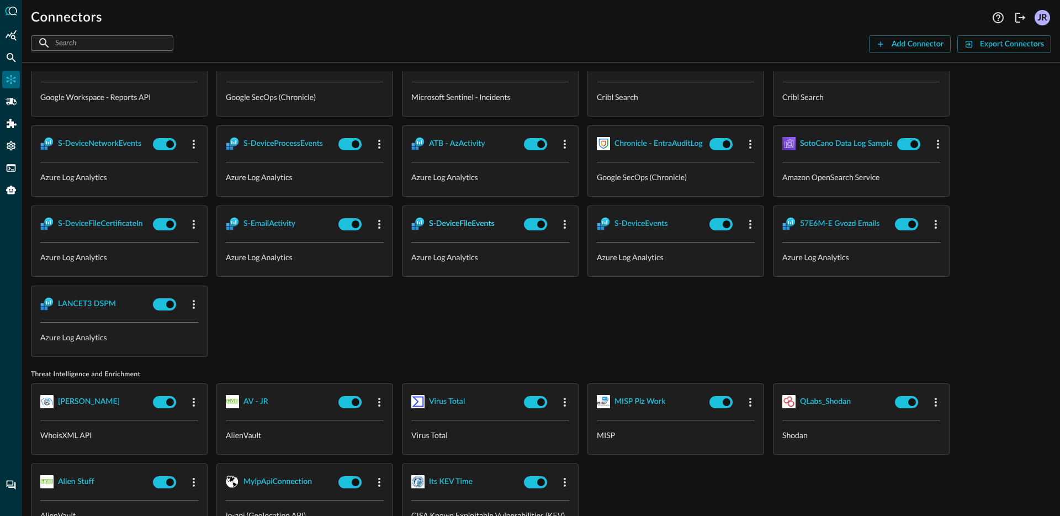
click at [458, 218] on div "S-DeviceFileEvents" at bounding box center [462, 224] width 66 height 14
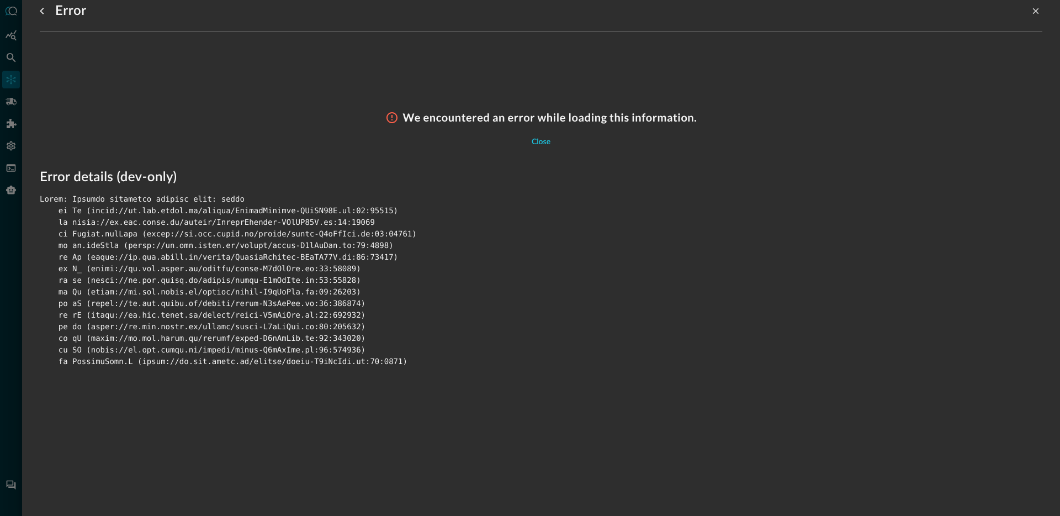
click at [549, 142] on div "Close" at bounding box center [541, 142] width 19 height 14
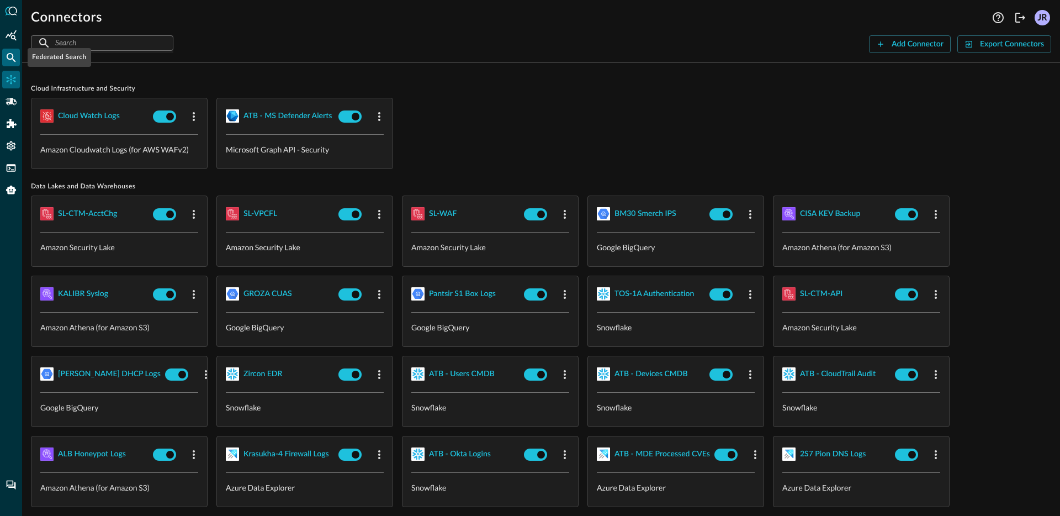
click at [13, 55] on icon "Federated Search" at bounding box center [11, 57] width 11 height 11
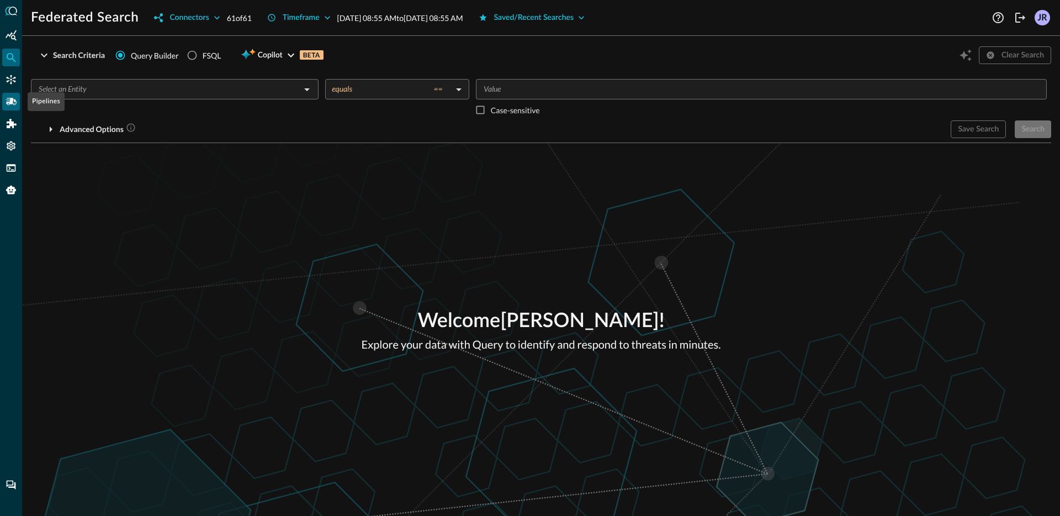
click at [3, 104] on div "Pipelines" at bounding box center [11, 102] width 18 height 18
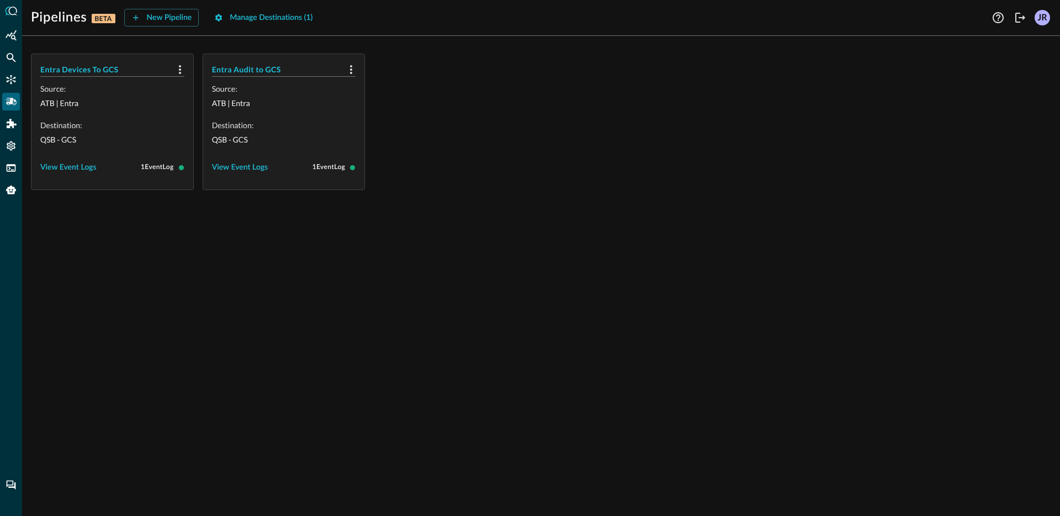
click at [330, 269] on div "Entra Devices To GCS Source: ATB | Entra Destination: QSB - GCS View Event Logs…" at bounding box center [541, 280] width 1038 height 471
click at [9, 30] on icon "Summary Insights" at bounding box center [11, 35] width 11 height 11
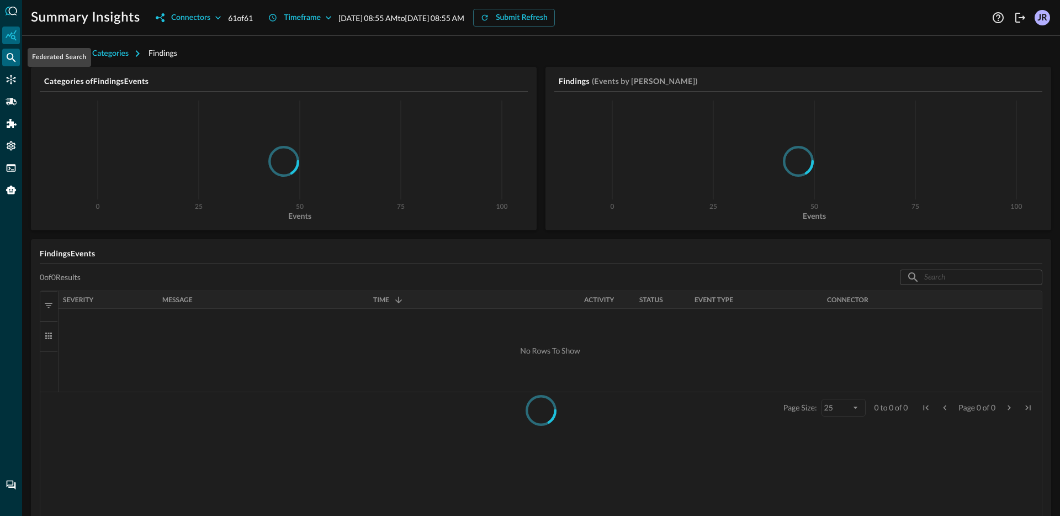
click at [7, 56] on icon "Federated Search" at bounding box center [11, 57] width 9 height 9
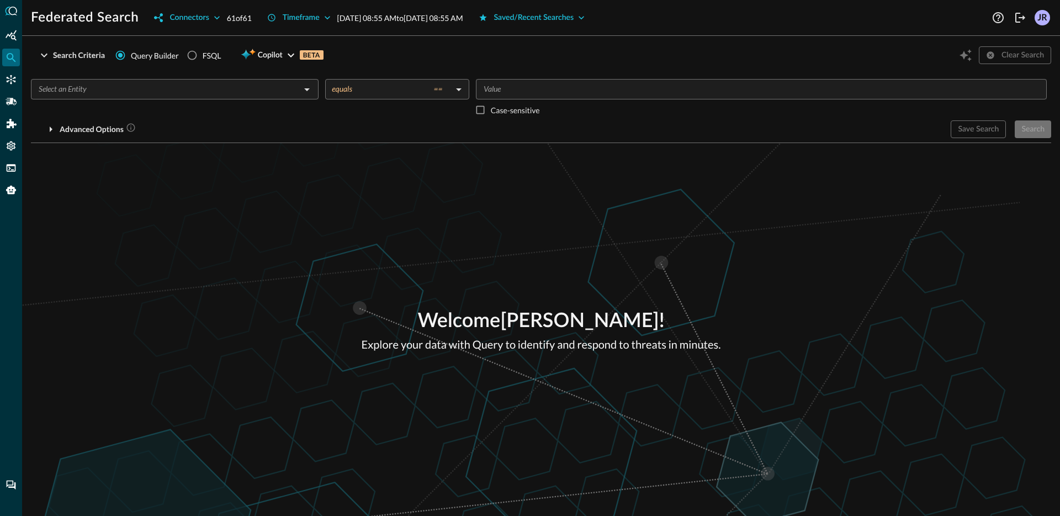
click at [246, 213] on div "Welcome Jonathan Rau ! Explore your data with Query to identify and respond to …" at bounding box center [541, 329] width 1038 height 373
drag, startPoint x: 227, startPoint y: 186, endPoint x: 214, endPoint y: 180, distance: 14.6
click at [227, 186] on div "Welcome Jonathan Rau ! Explore your data with Query to identify and respond to …" at bounding box center [541, 329] width 1038 height 373
click at [14, 81] on icon "Connectors" at bounding box center [11, 79] width 9 height 9
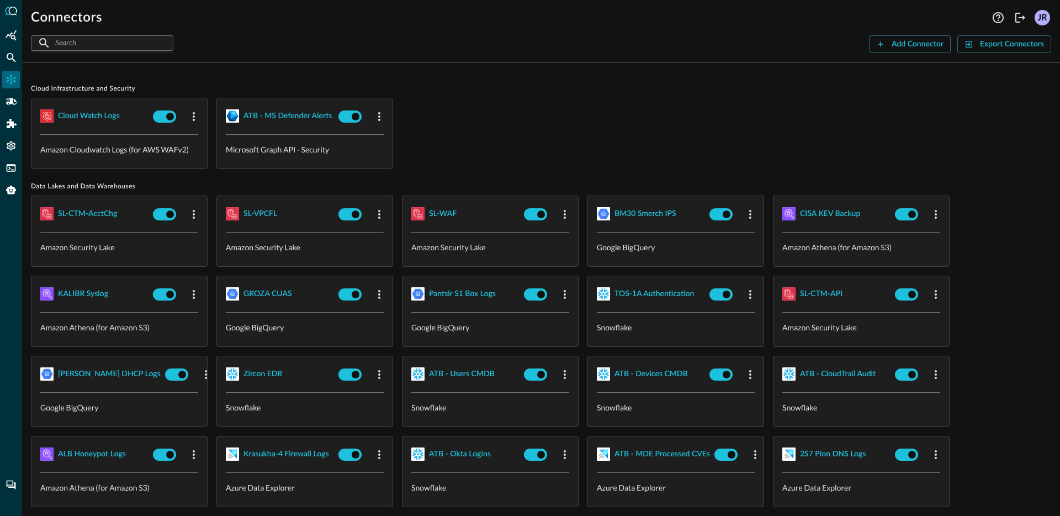
click at [557, 150] on div "Cloud watch logs Amazon Cloudwatch Logs (for AWS WAFv2) ATB - MS Defender Alert…" at bounding box center [541, 133] width 1020 height 71
click at [9, 57] on icon "Federated Search" at bounding box center [11, 57] width 11 height 11
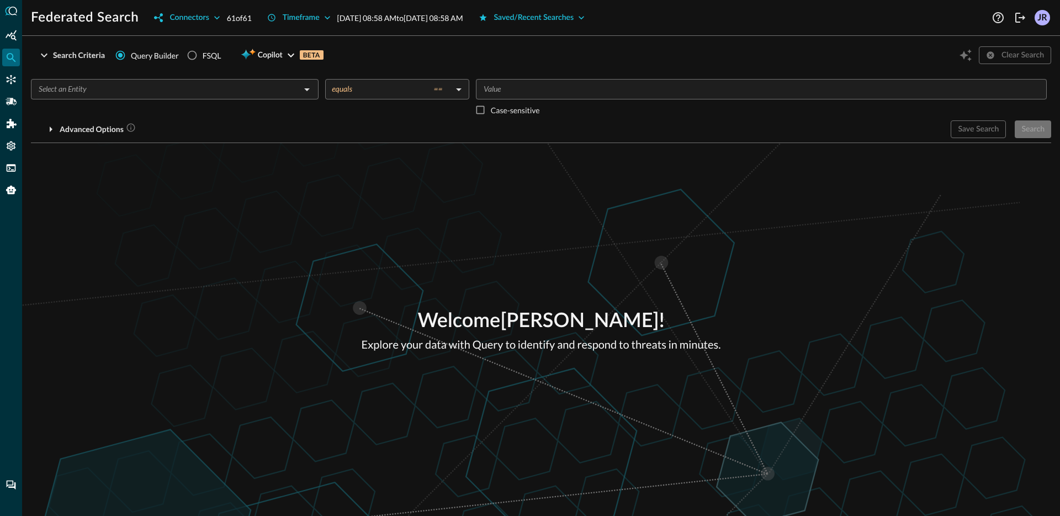
click at [234, 90] on input "text" at bounding box center [165, 89] width 263 height 14
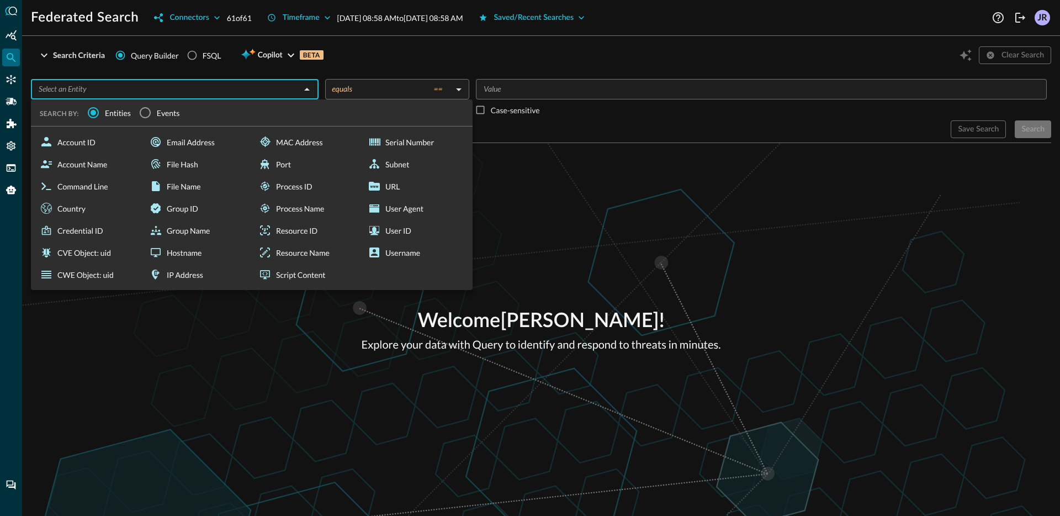
click at [732, 210] on div "Welcome Jonathan Rau ! Explore your data with Query to identify and respond to …" at bounding box center [541, 329] width 1038 height 373
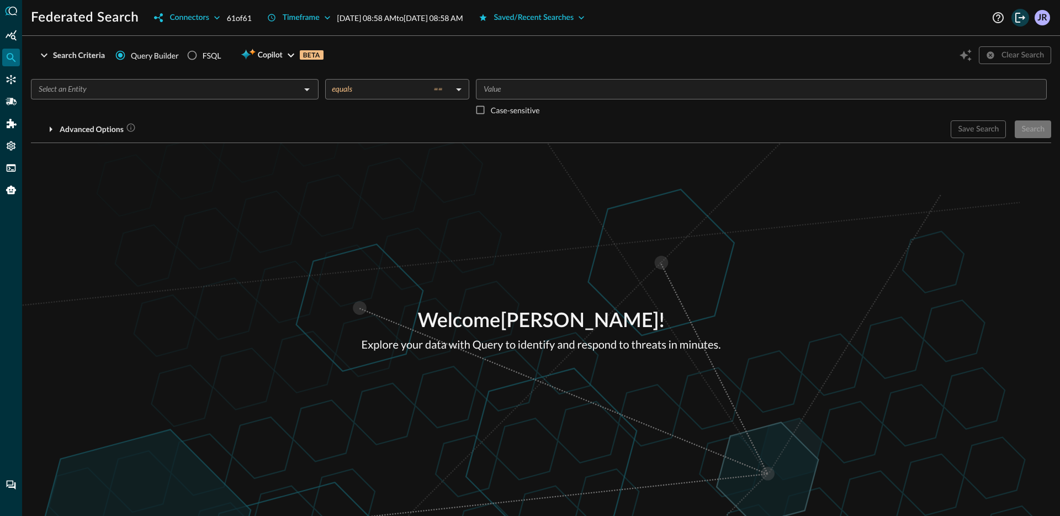
click at [1018, 25] on button "Logout" at bounding box center [1021, 18] width 18 height 18
